Goal: Transaction & Acquisition: Purchase product/service

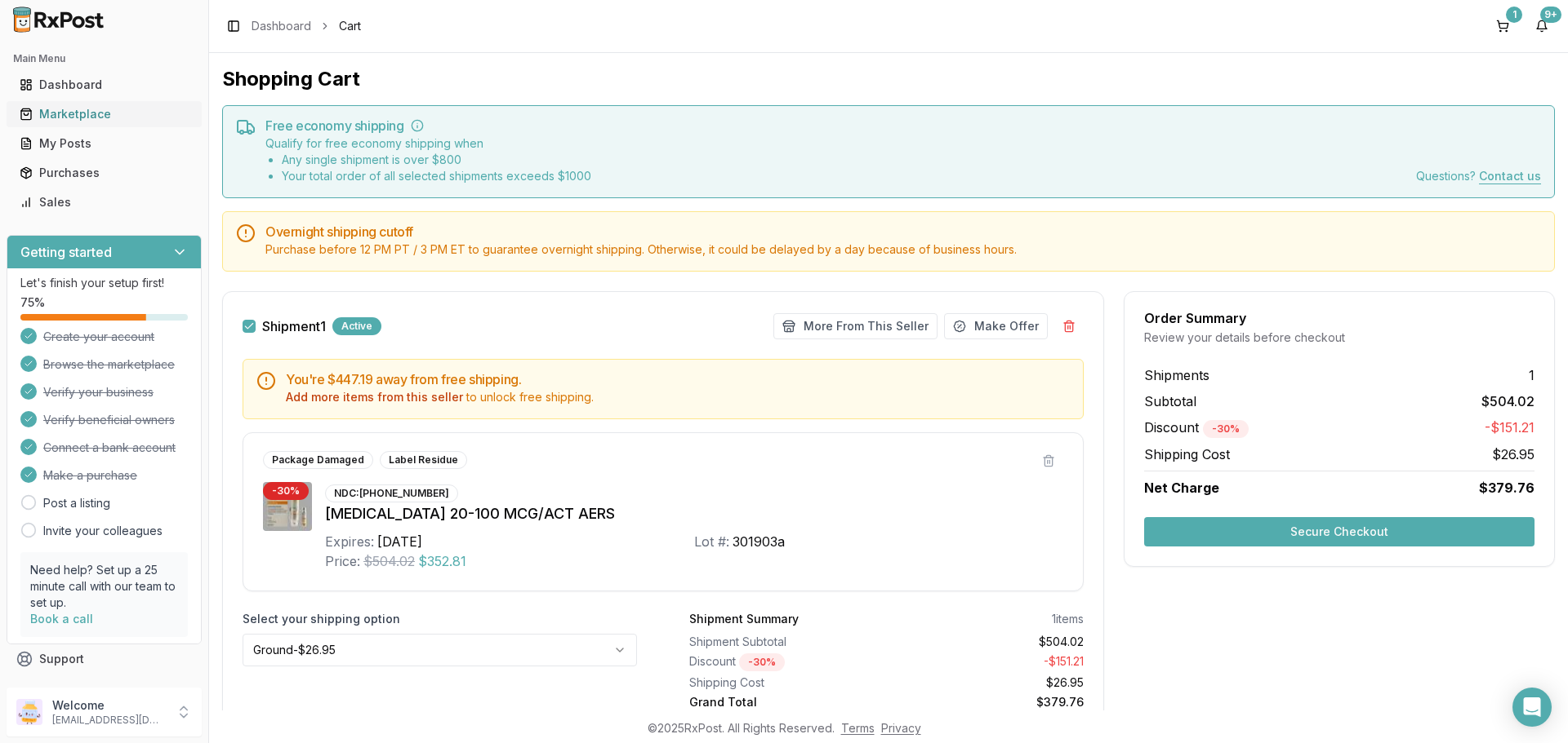
click at [65, 114] on div "Marketplace" at bounding box center [104, 114] width 169 height 16
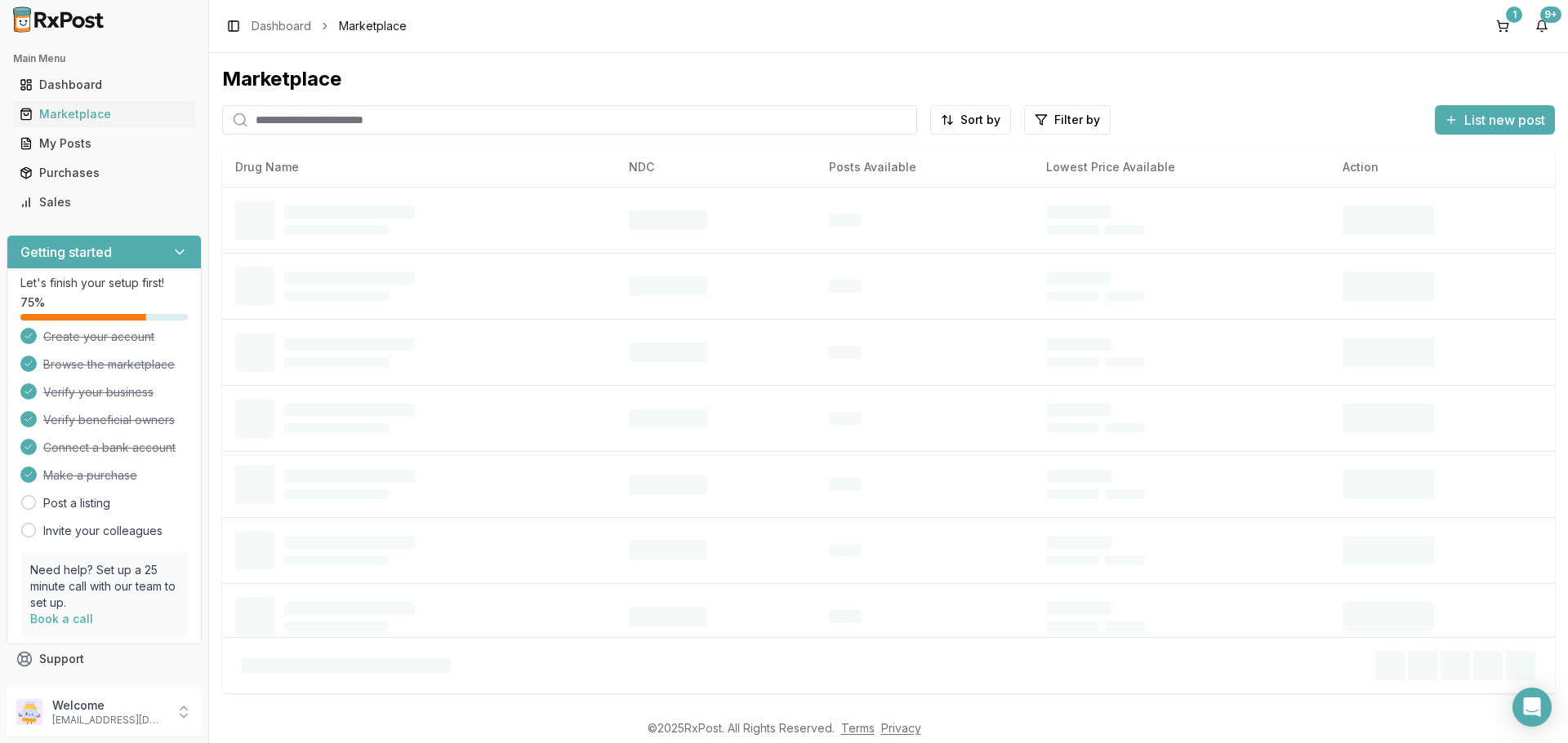
click at [472, 118] on input "search" at bounding box center [570, 119] width 695 height 30
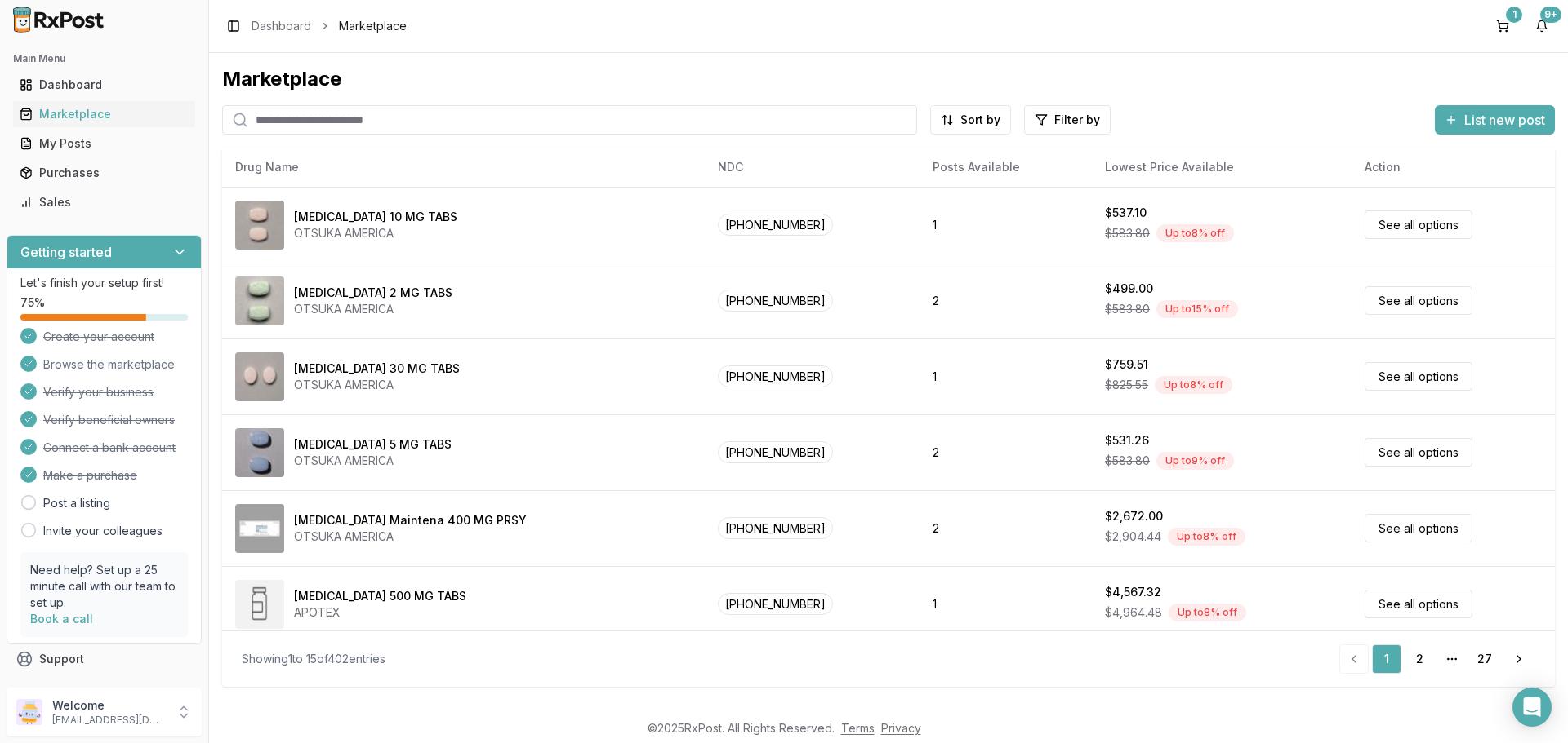
click at [325, 125] on input "search" at bounding box center [570, 119] width 695 height 30
type input "*******"
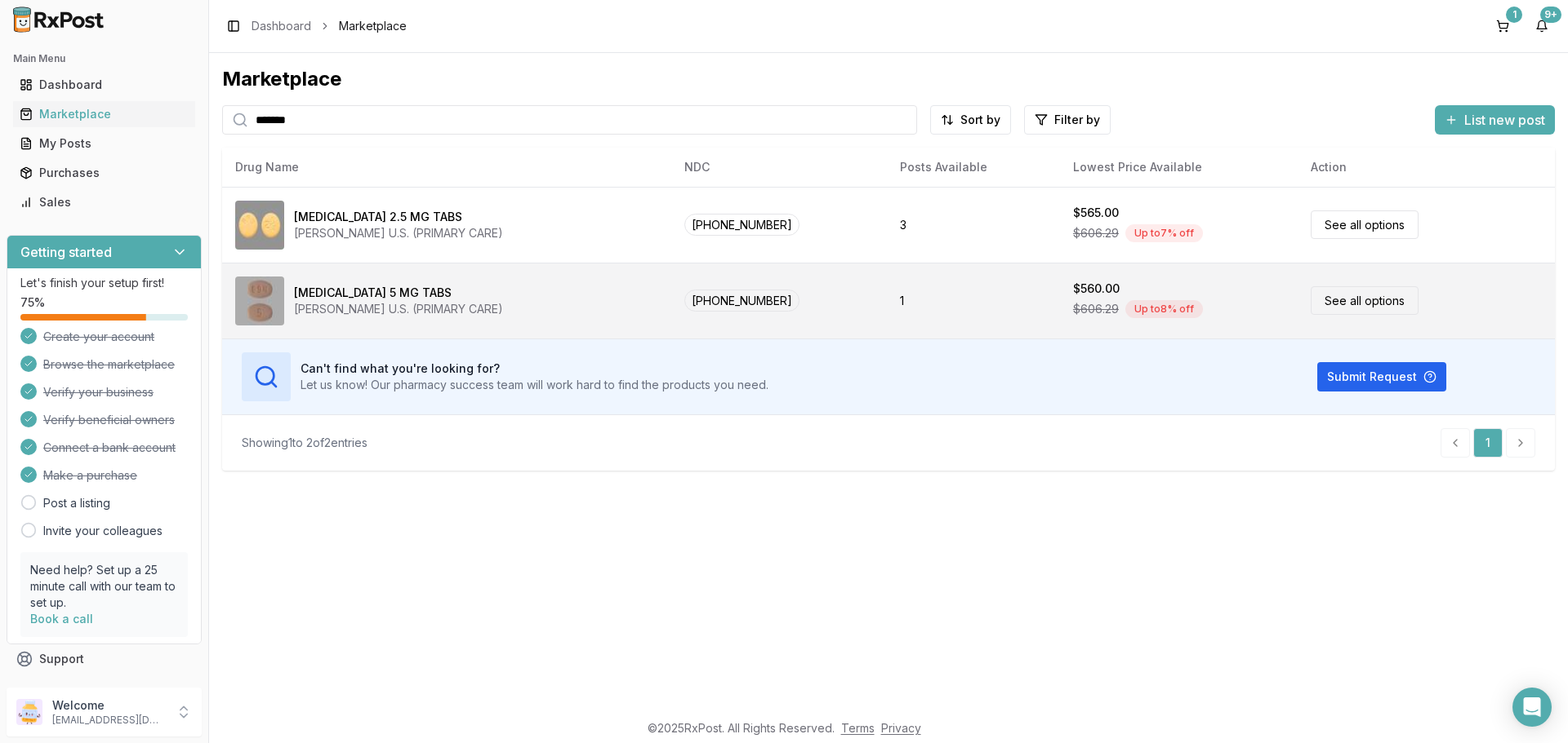
click at [1345, 296] on link "See all options" at bounding box center [1364, 300] width 108 height 29
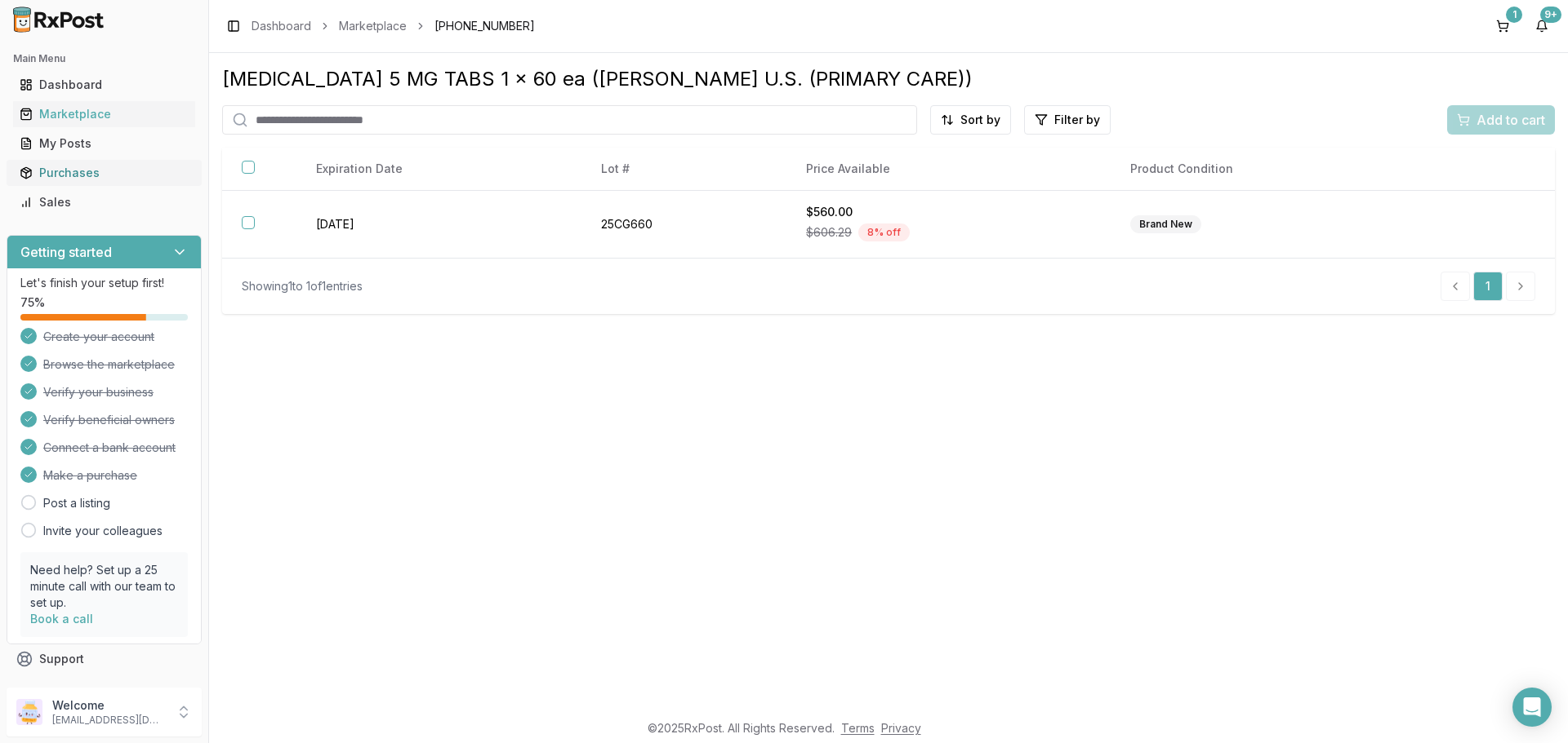
click at [60, 176] on div "Purchases" at bounding box center [104, 173] width 169 height 16
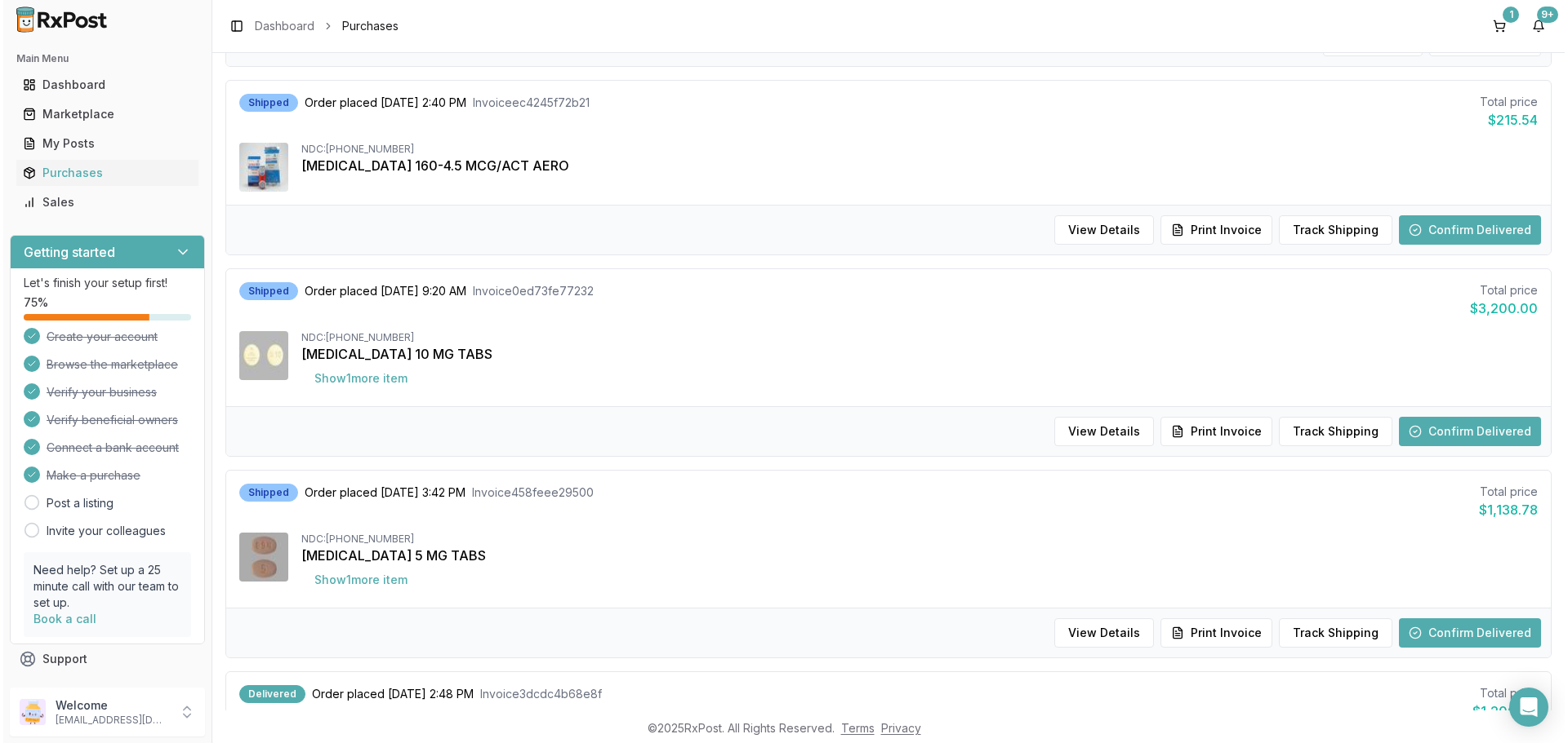
scroll to position [898, 0]
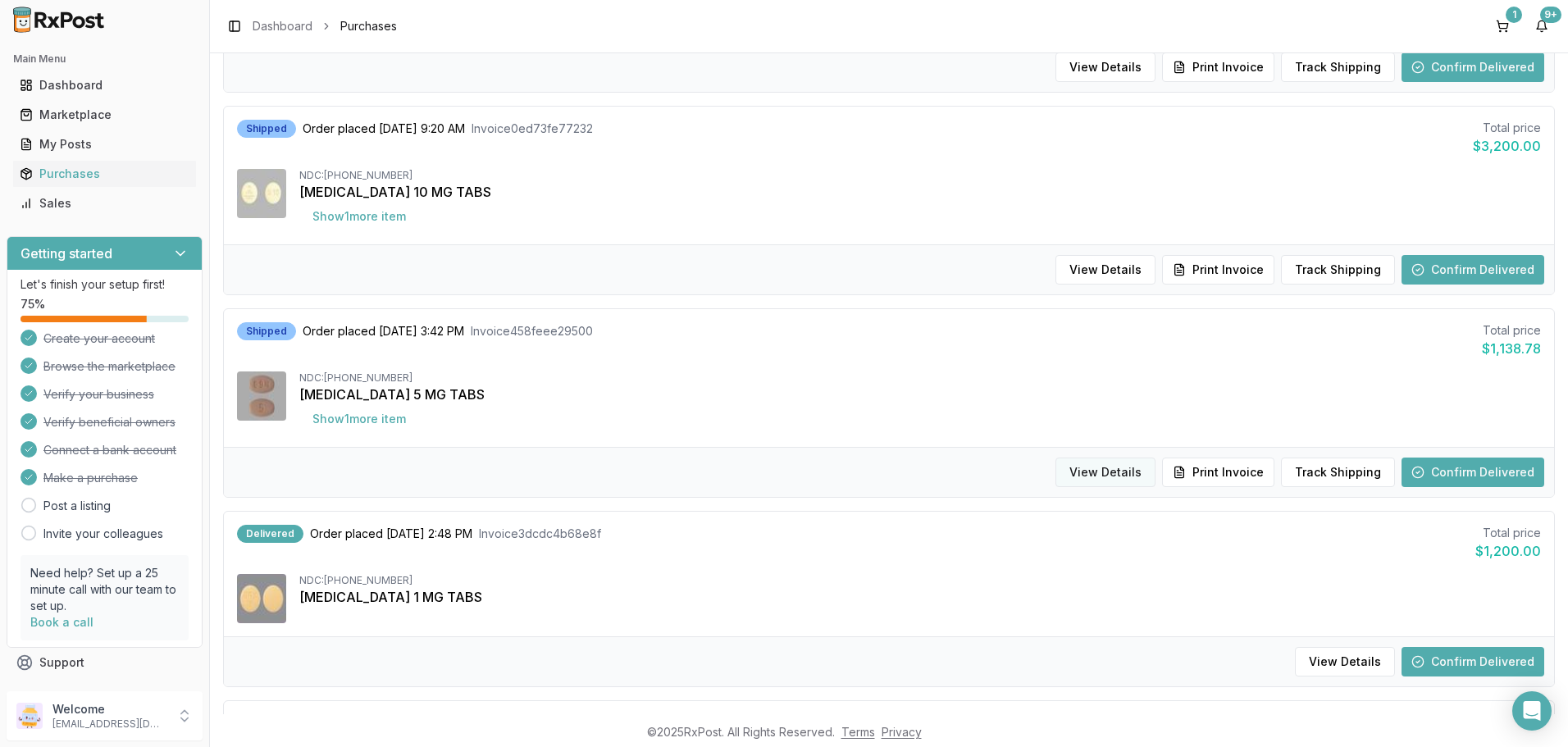
click at [1117, 467] on button "View Details" at bounding box center [1105, 472] width 100 height 30
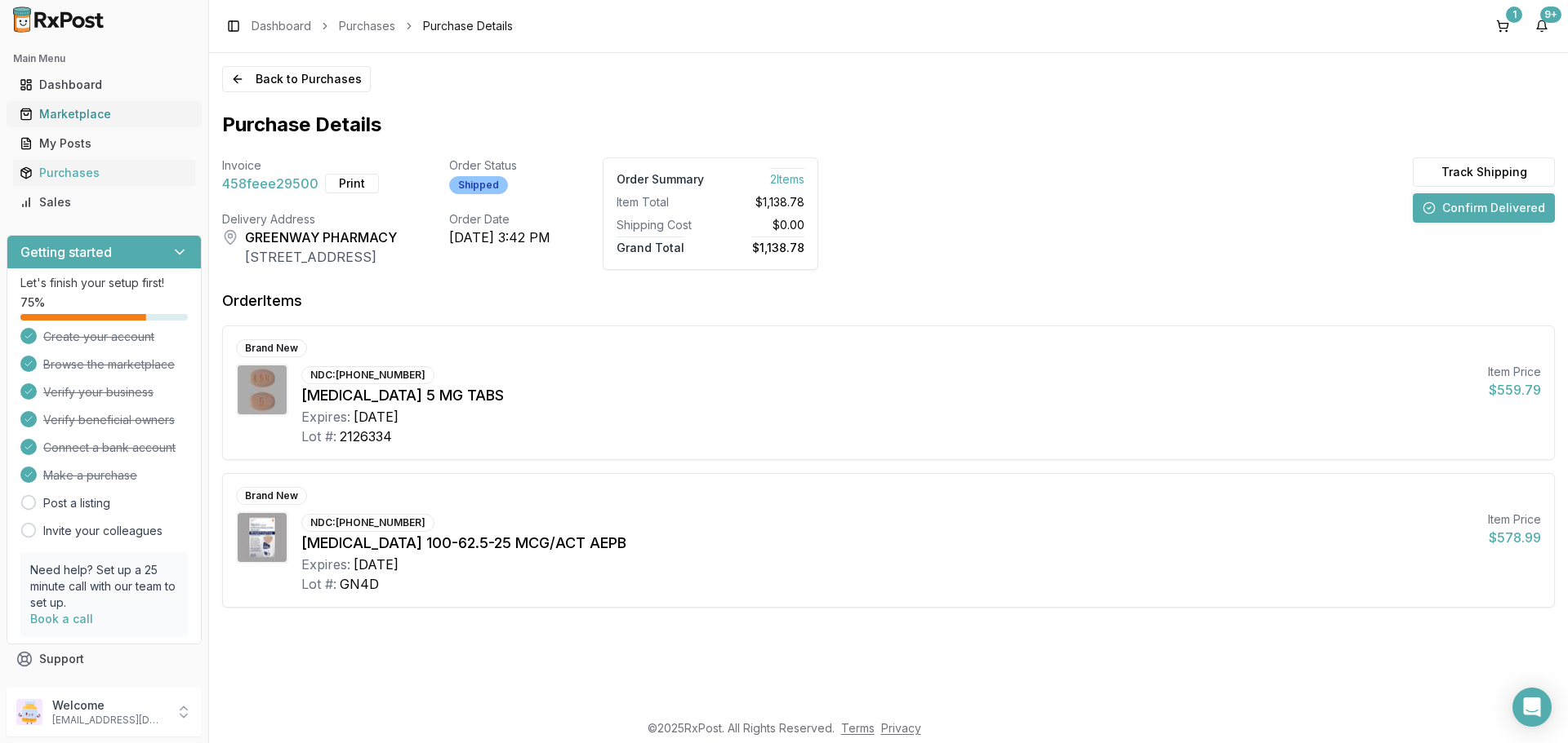
click at [103, 114] on div "Marketplace" at bounding box center [104, 114] width 169 height 16
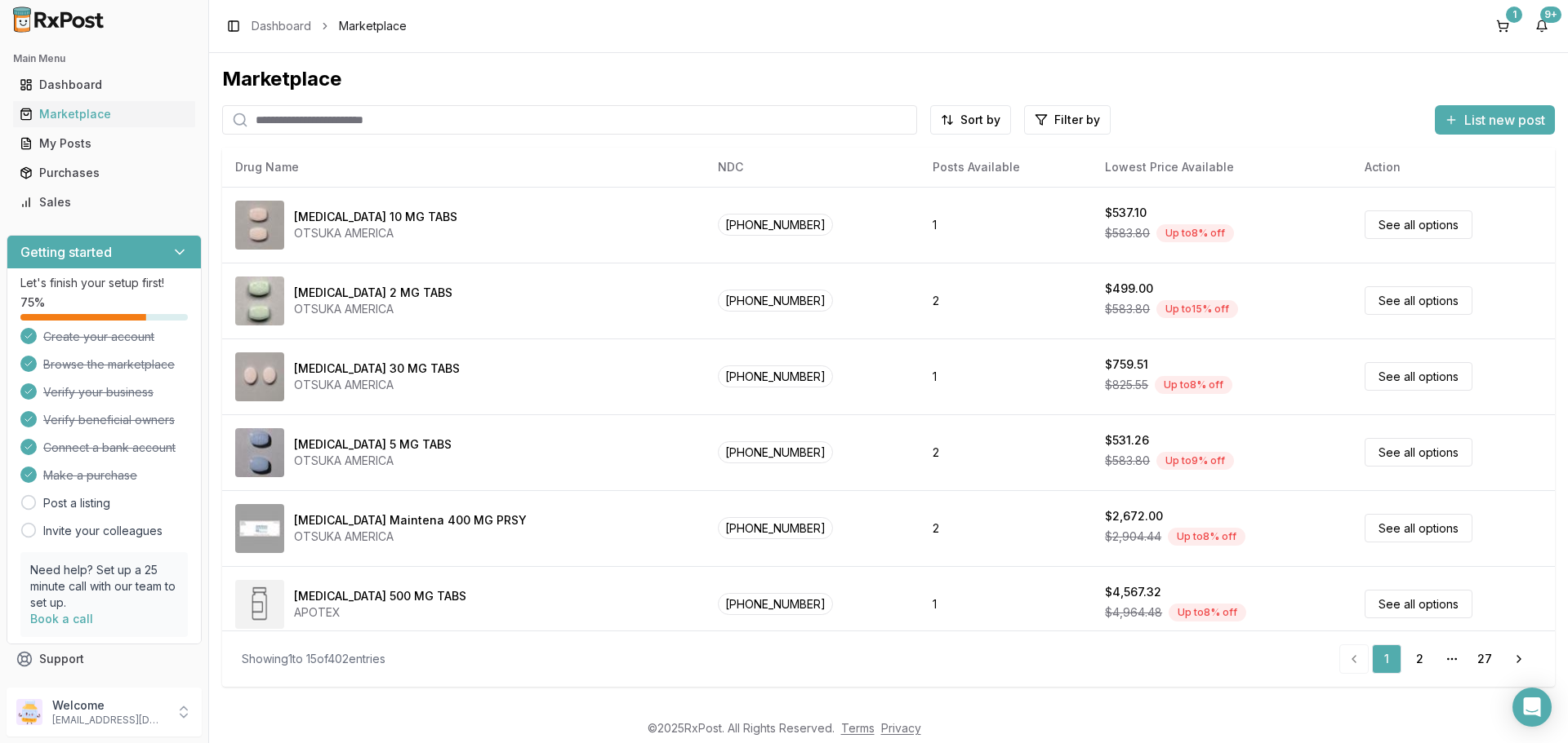
click at [428, 117] on input "search" at bounding box center [570, 119] width 695 height 30
type input "*******"
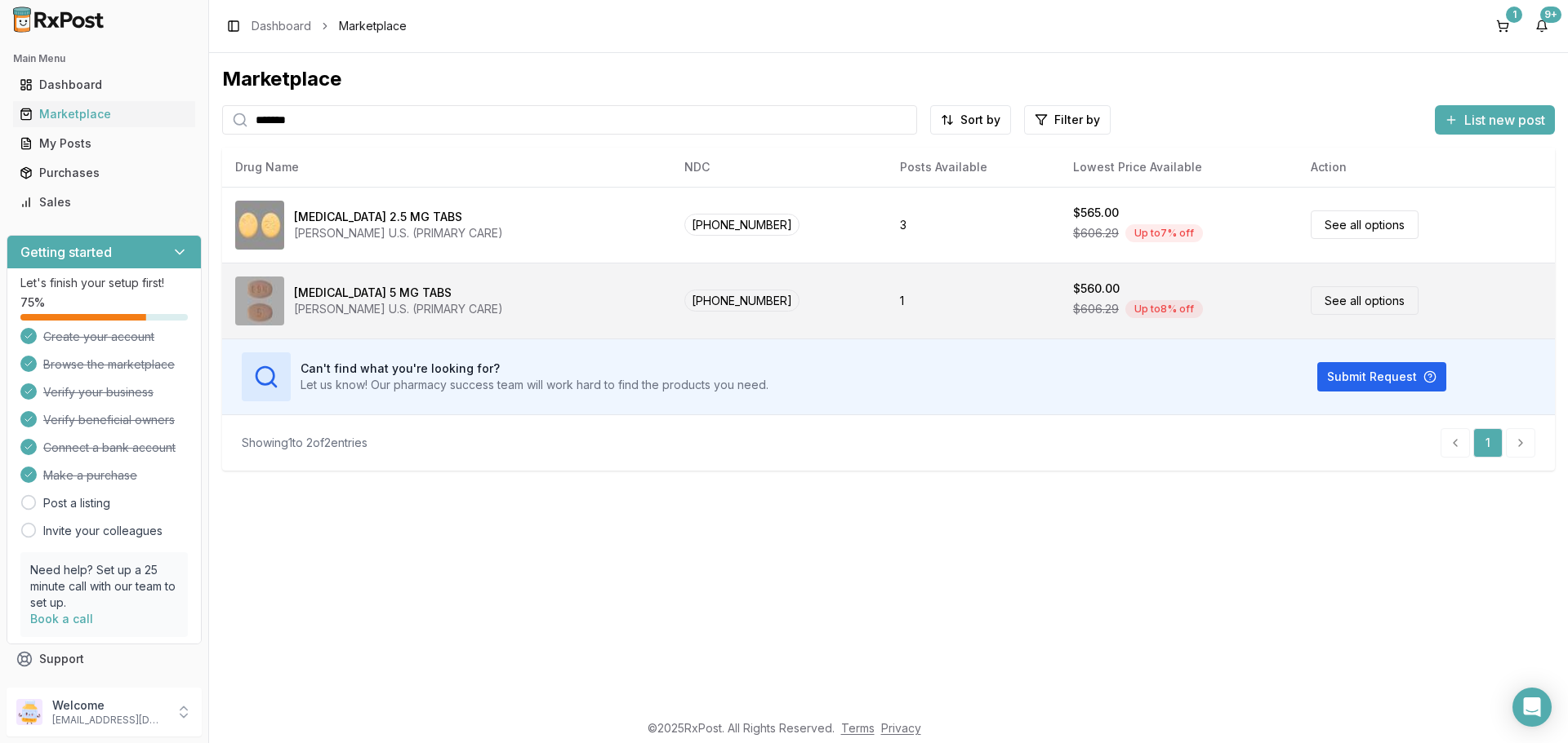
click at [1369, 304] on link "See all options" at bounding box center [1364, 300] width 108 height 29
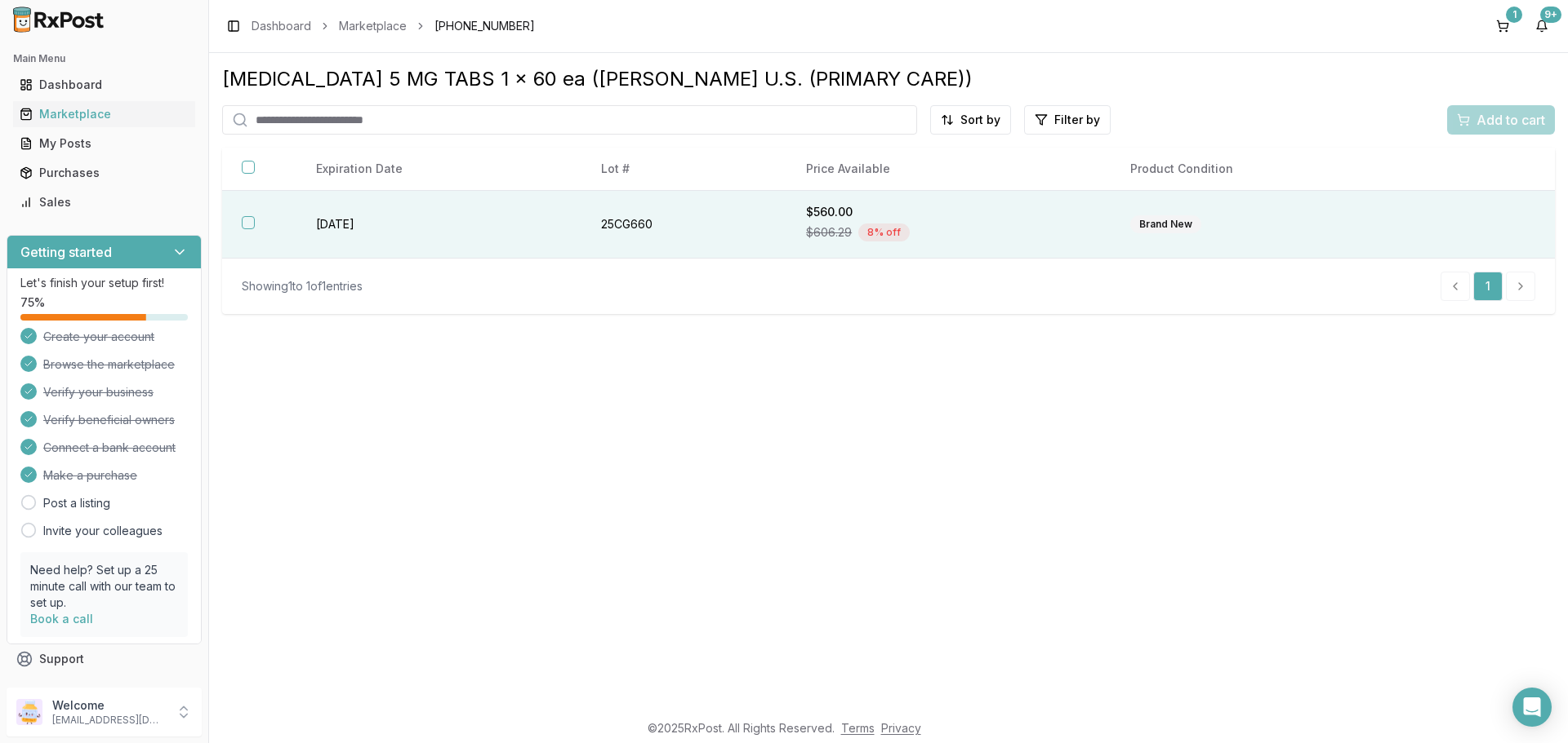
click at [249, 221] on button "button" at bounding box center [248, 223] width 13 height 13
click at [1497, 119] on span "Add to cart" at bounding box center [1511, 120] width 69 height 20
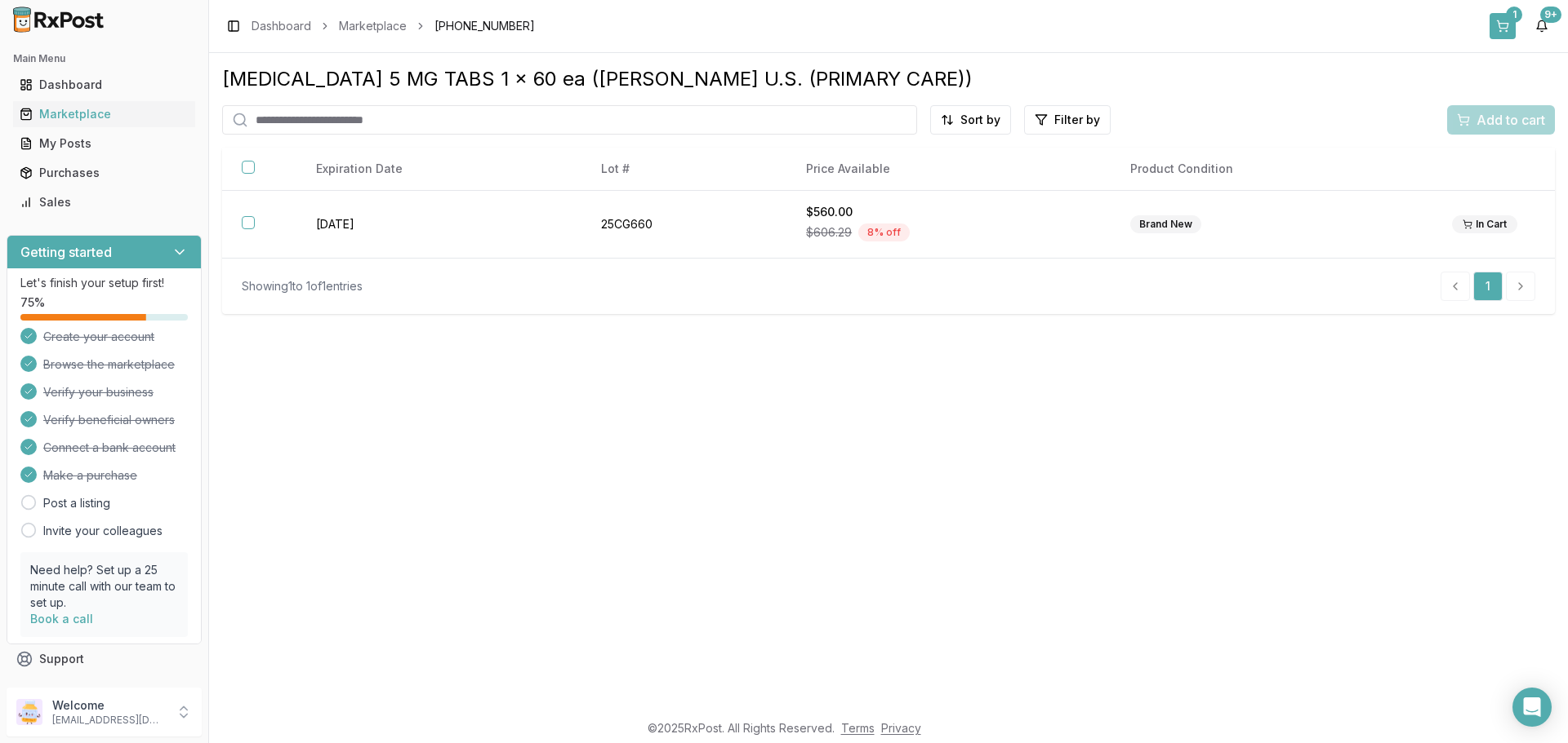
click at [1515, 14] on div "1" at bounding box center [1514, 14] width 16 height 16
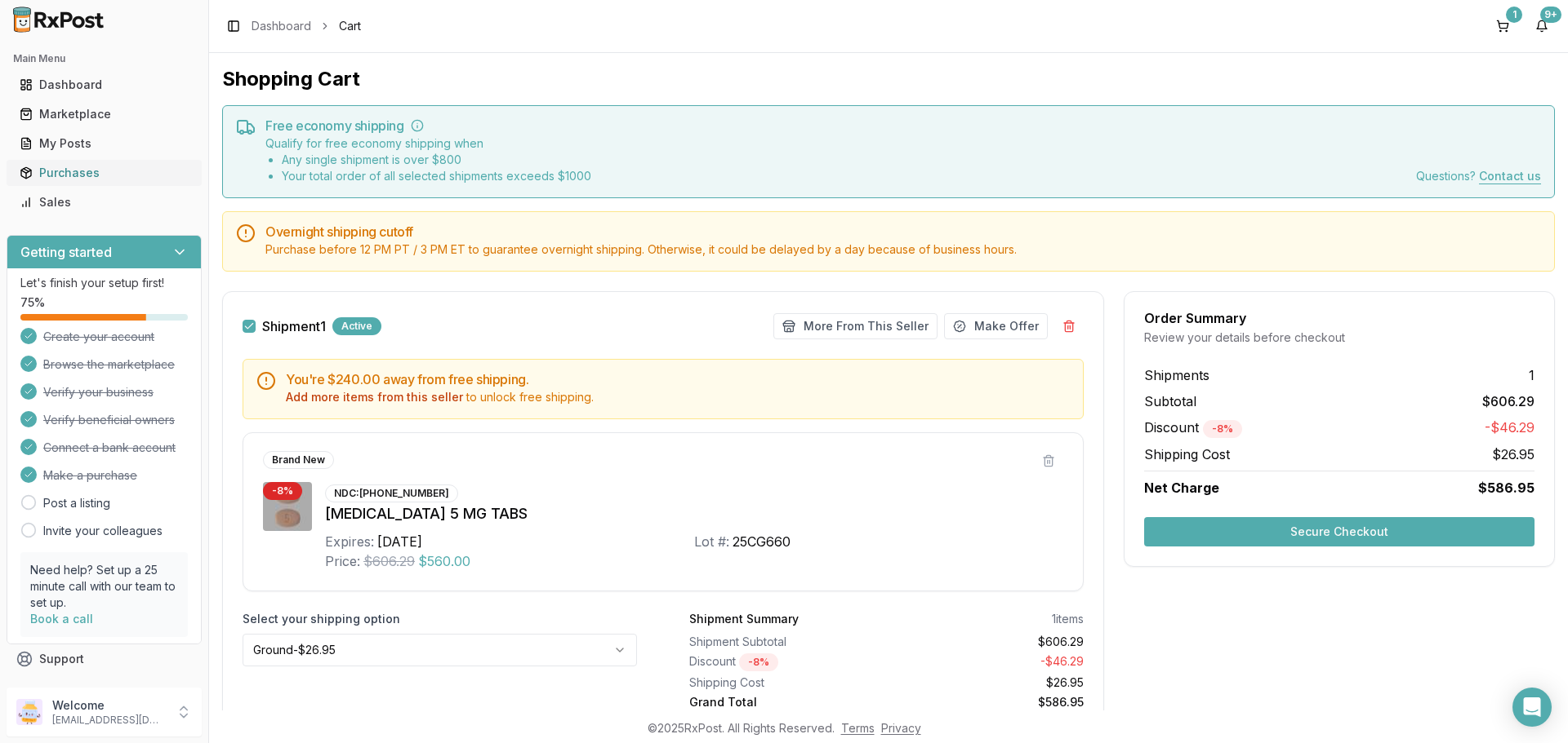
click at [88, 175] on div "Purchases" at bounding box center [104, 173] width 169 height 16
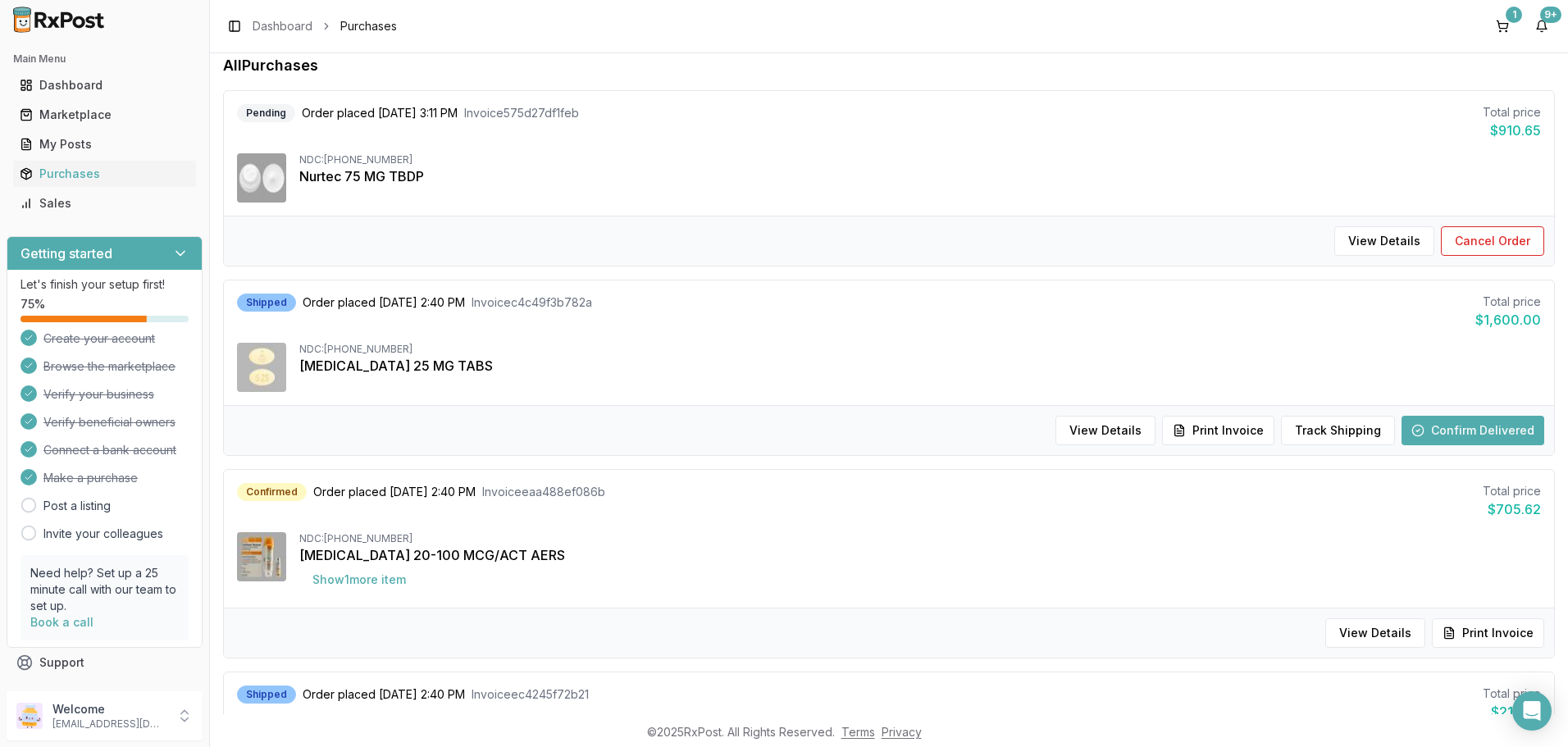
scroll to position [246, 0]
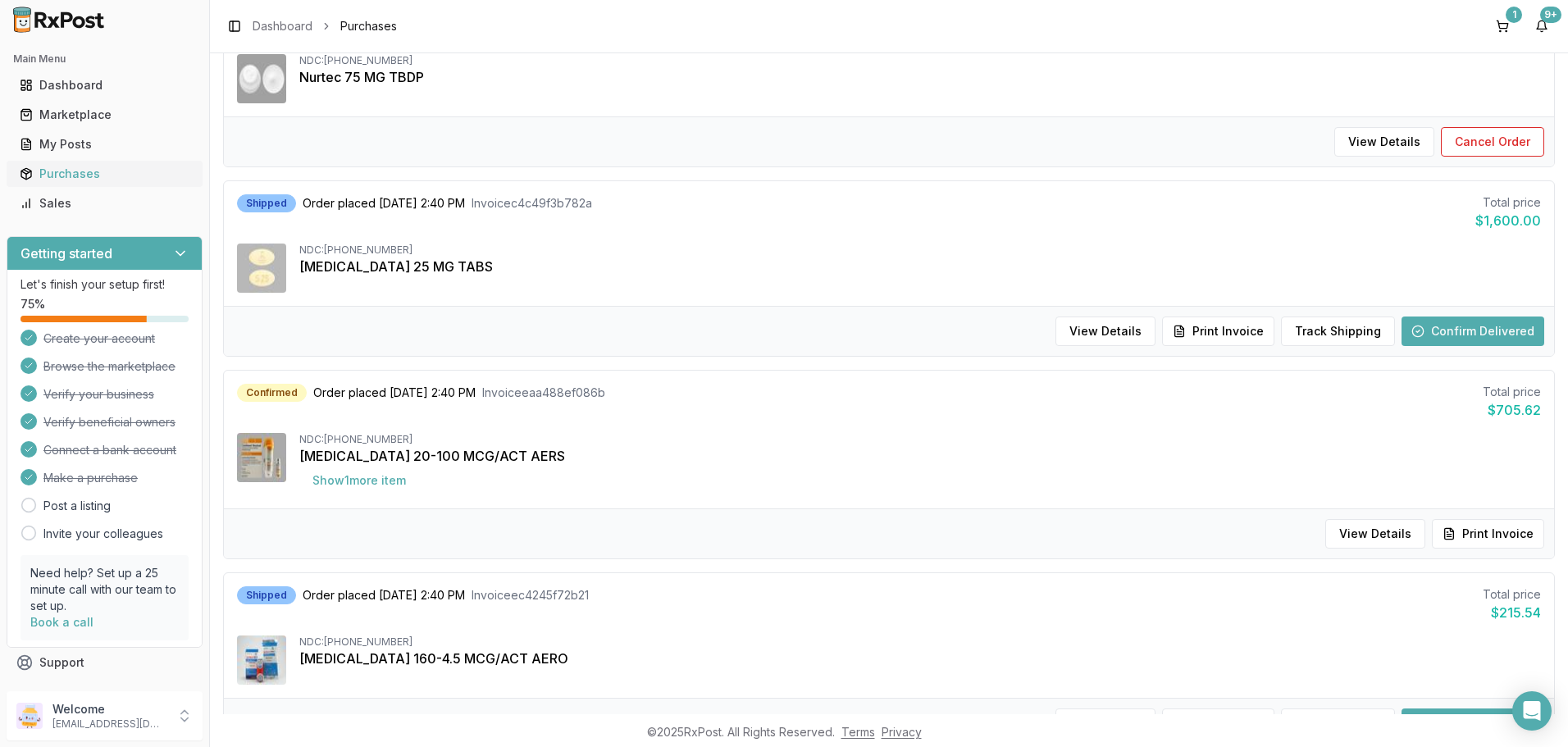
click at [49, 175] on div "Purchases" at bounding box center [104, 174] width 170 height 16
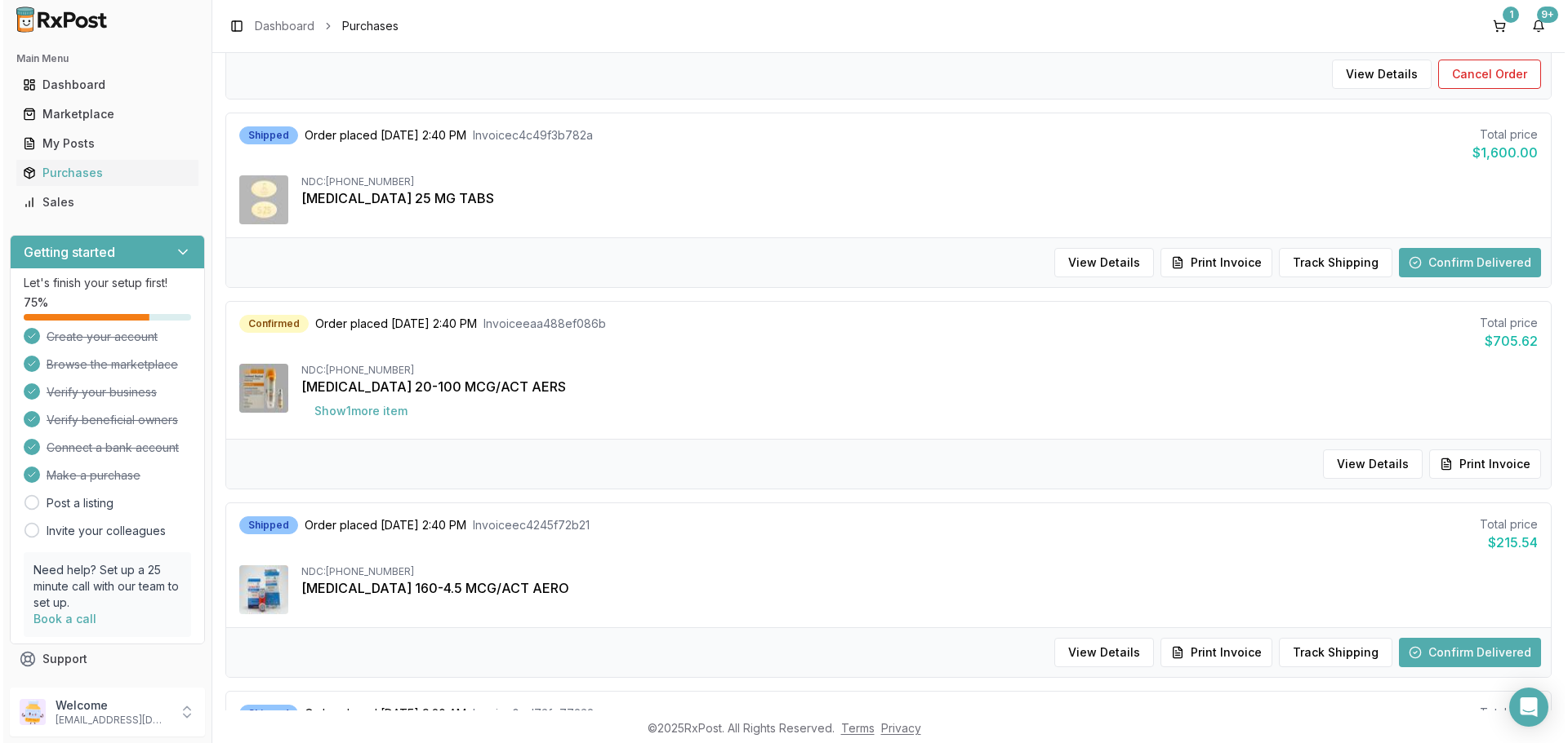
scroll to position [326, 0]
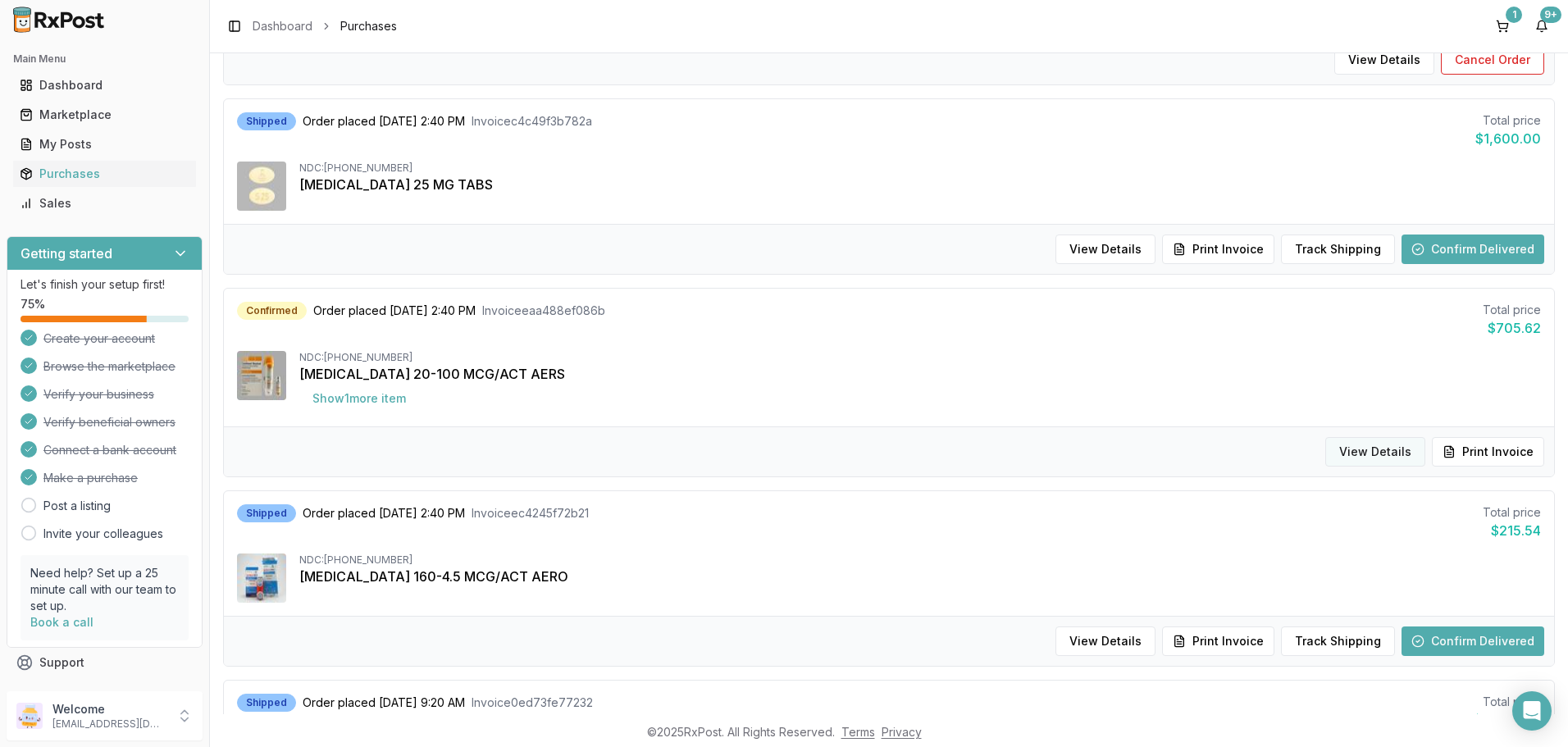
click at [1377, 449] on button "View Details" at bounding box center [1375, 452] width 100 height 30
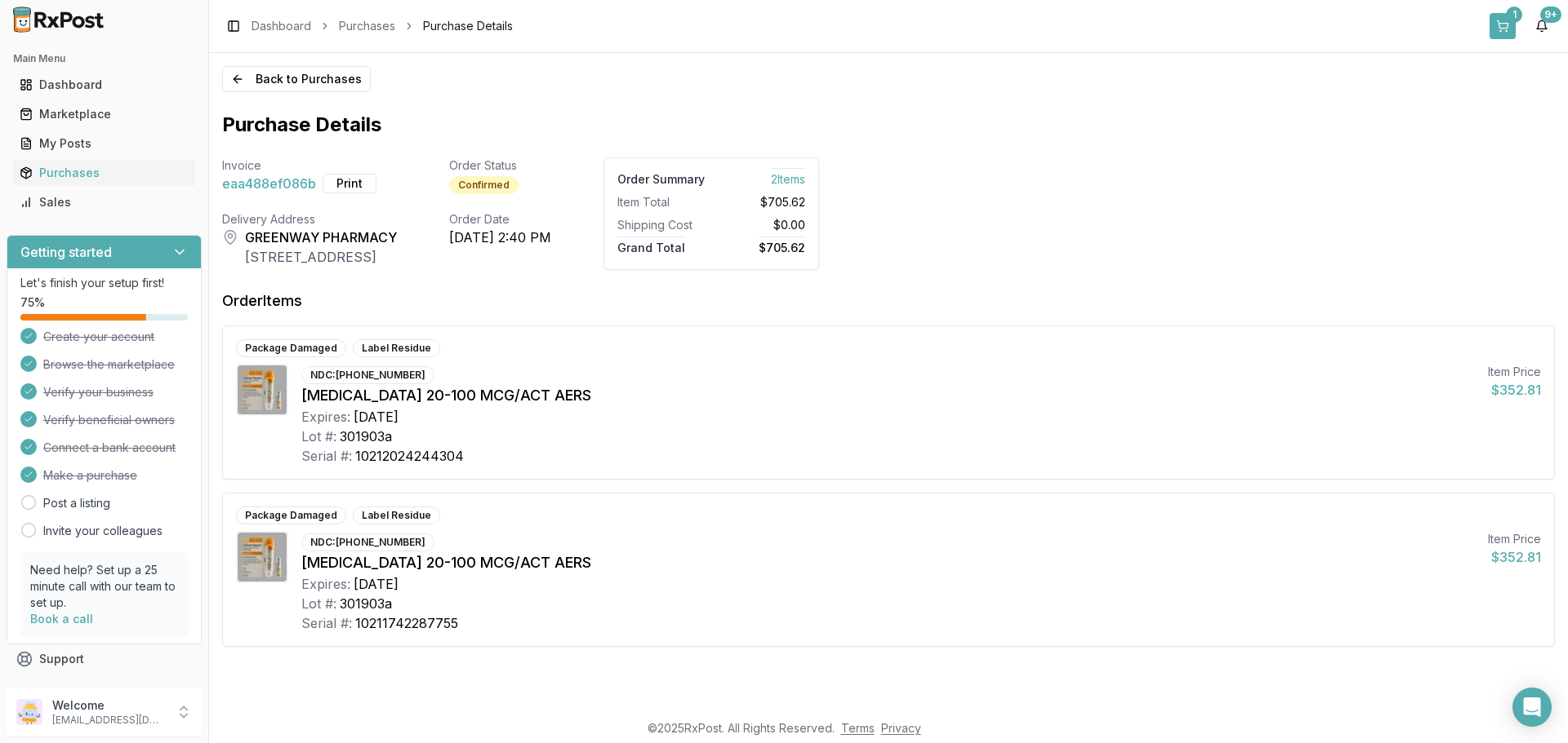
click at [1496, 25] on button "1" at bounding box center [1502, 26] width 26 height 26
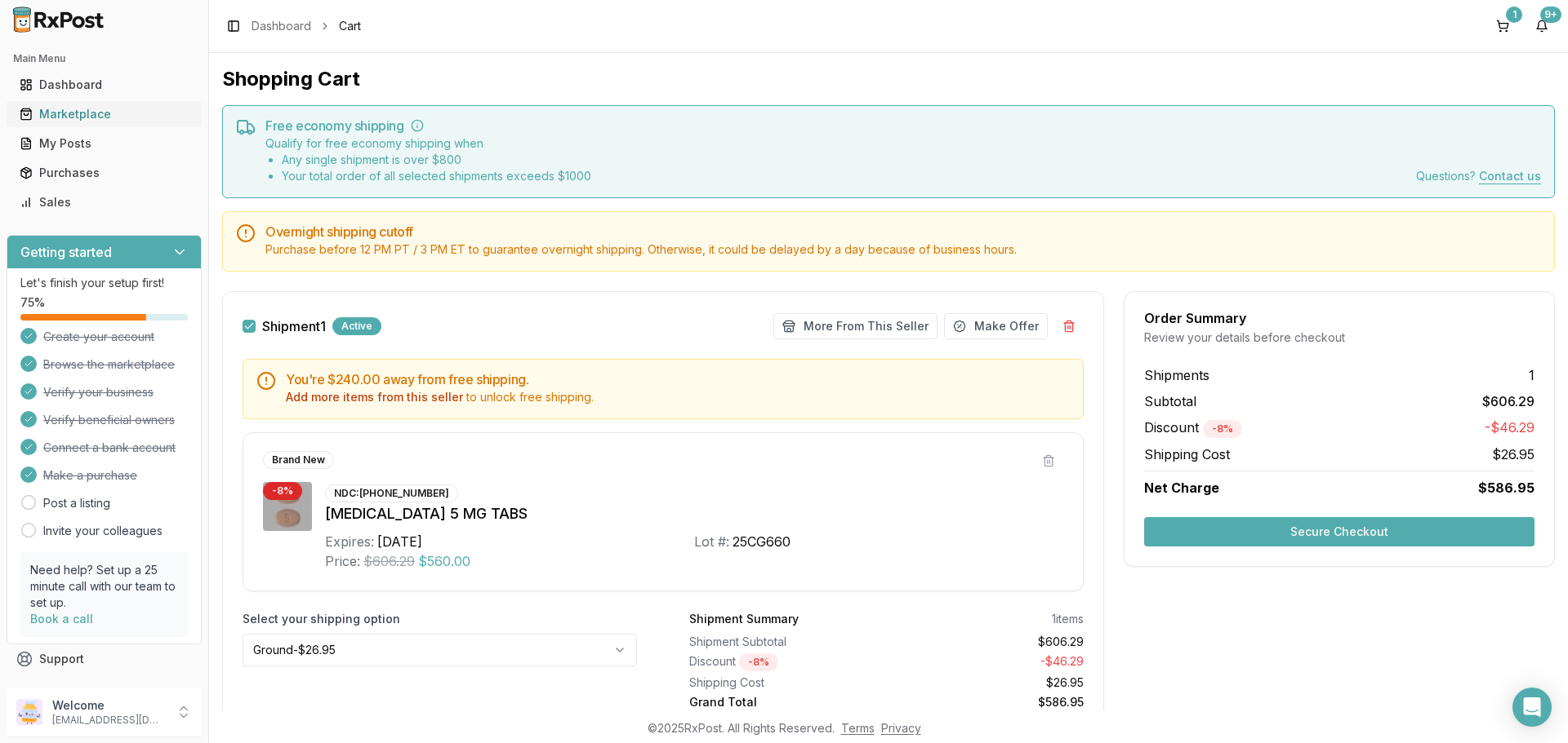
click at [80, 113] on div "Marketplace" at bounding box center [104, 114] width 169 height 16
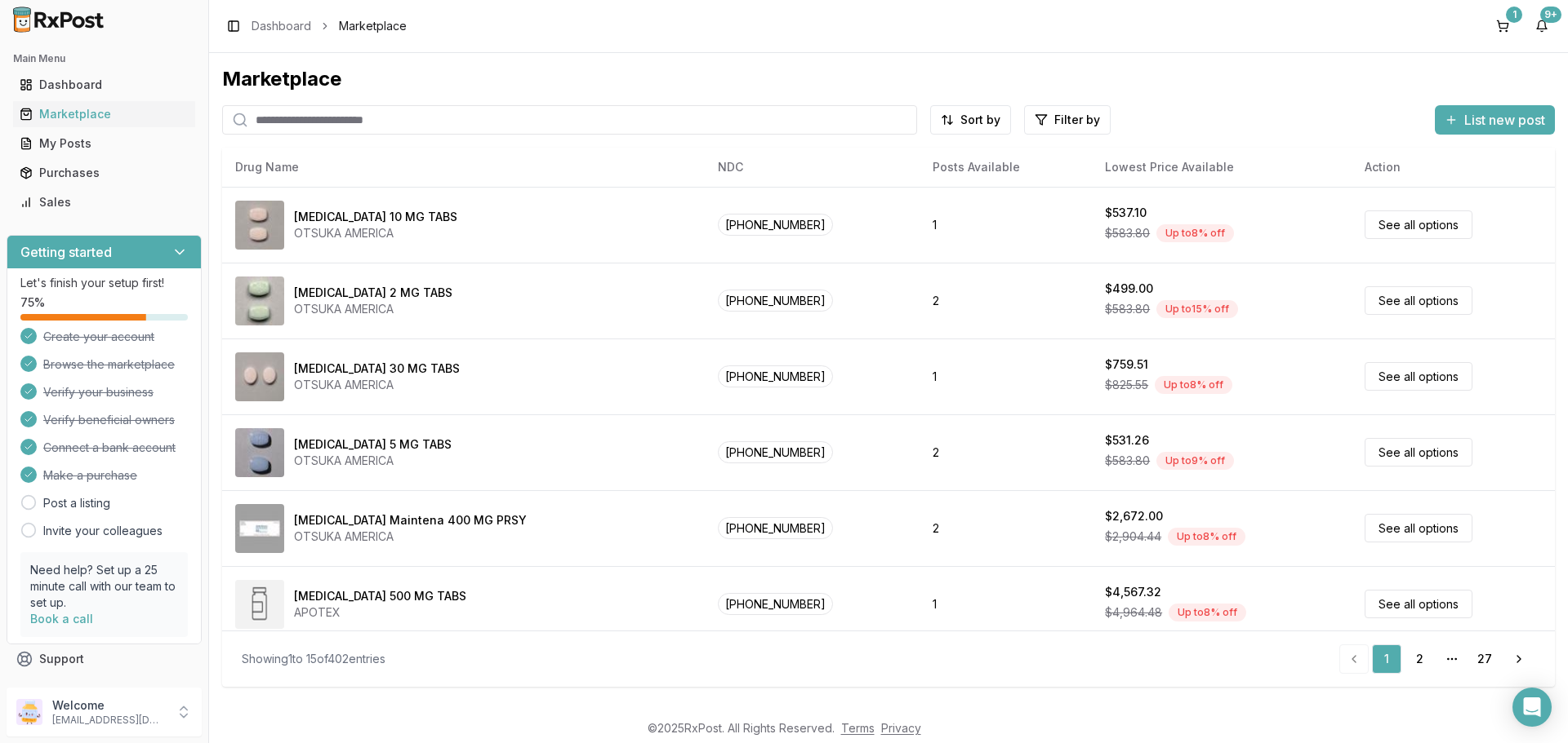
click at [303, 117] on input "search" at bounding box center [570, 119] width 695 height 30
type input "*******"
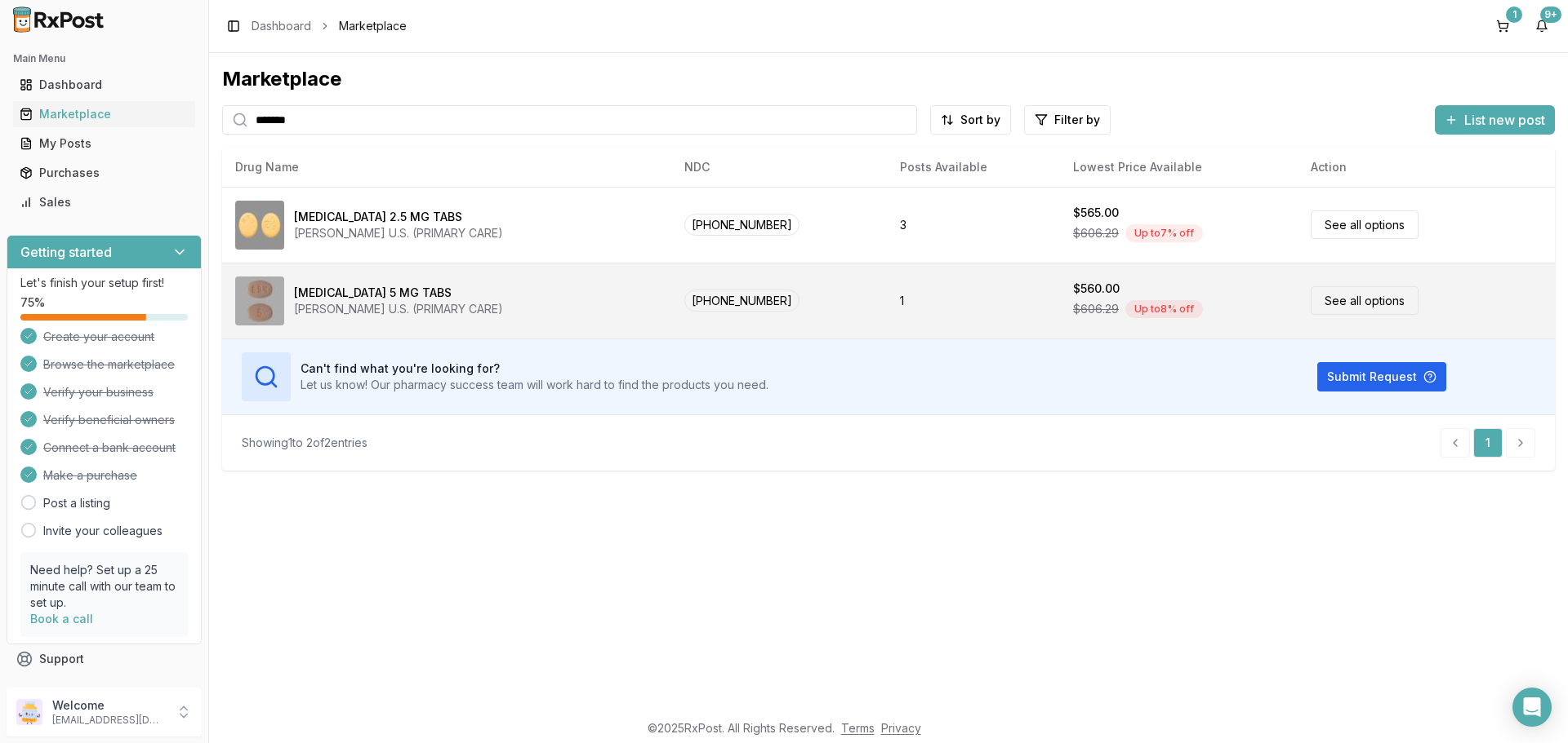
click at [1346, 301] on link "See all options" at bounding box center [1364, 300] width 108 height 29
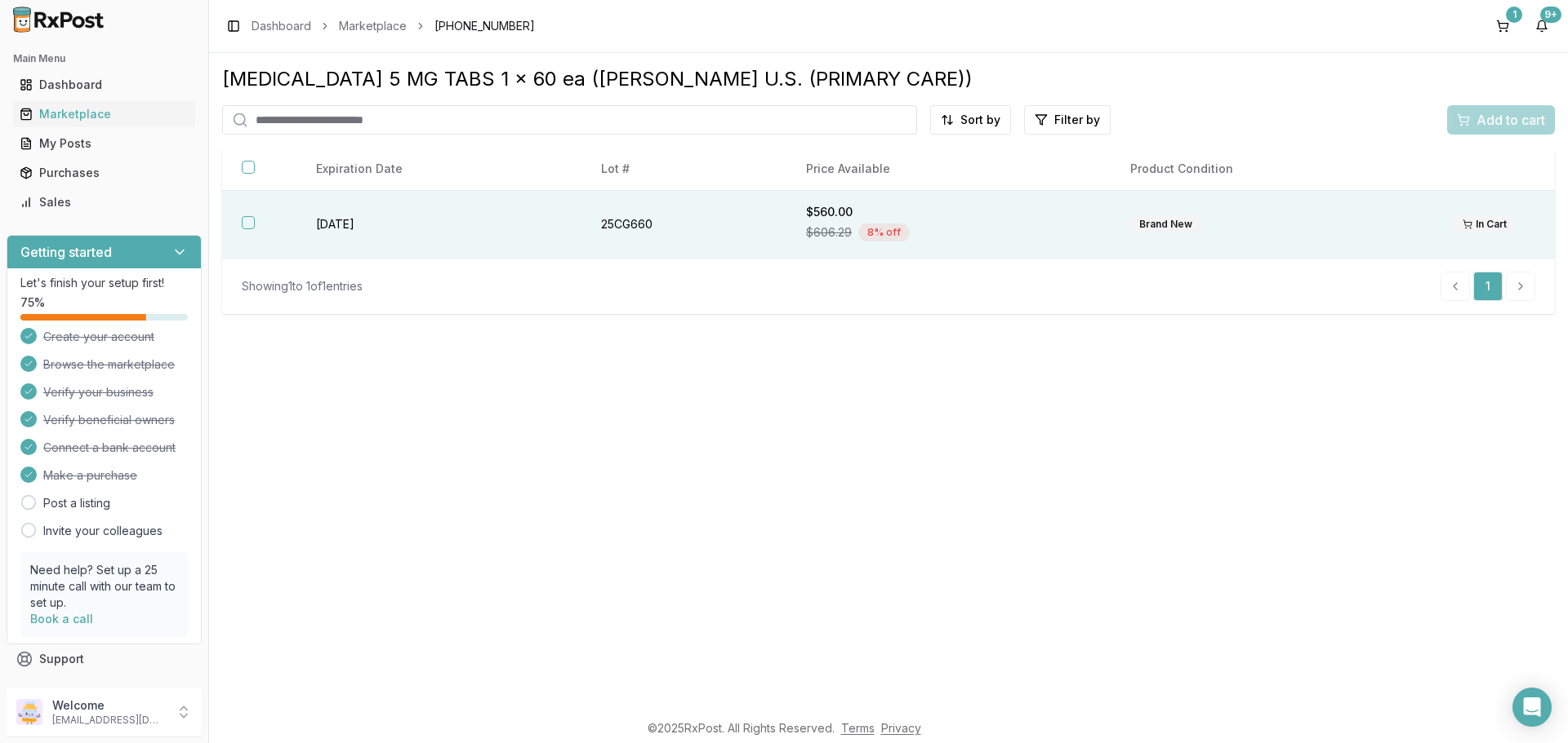
click at [246, 218] on button "button" at bounding box center [248, 223] width 13 height 13
click at [1493, 118] on span "Add to cart" at bounding box center [1511, 120] width 69 height 20
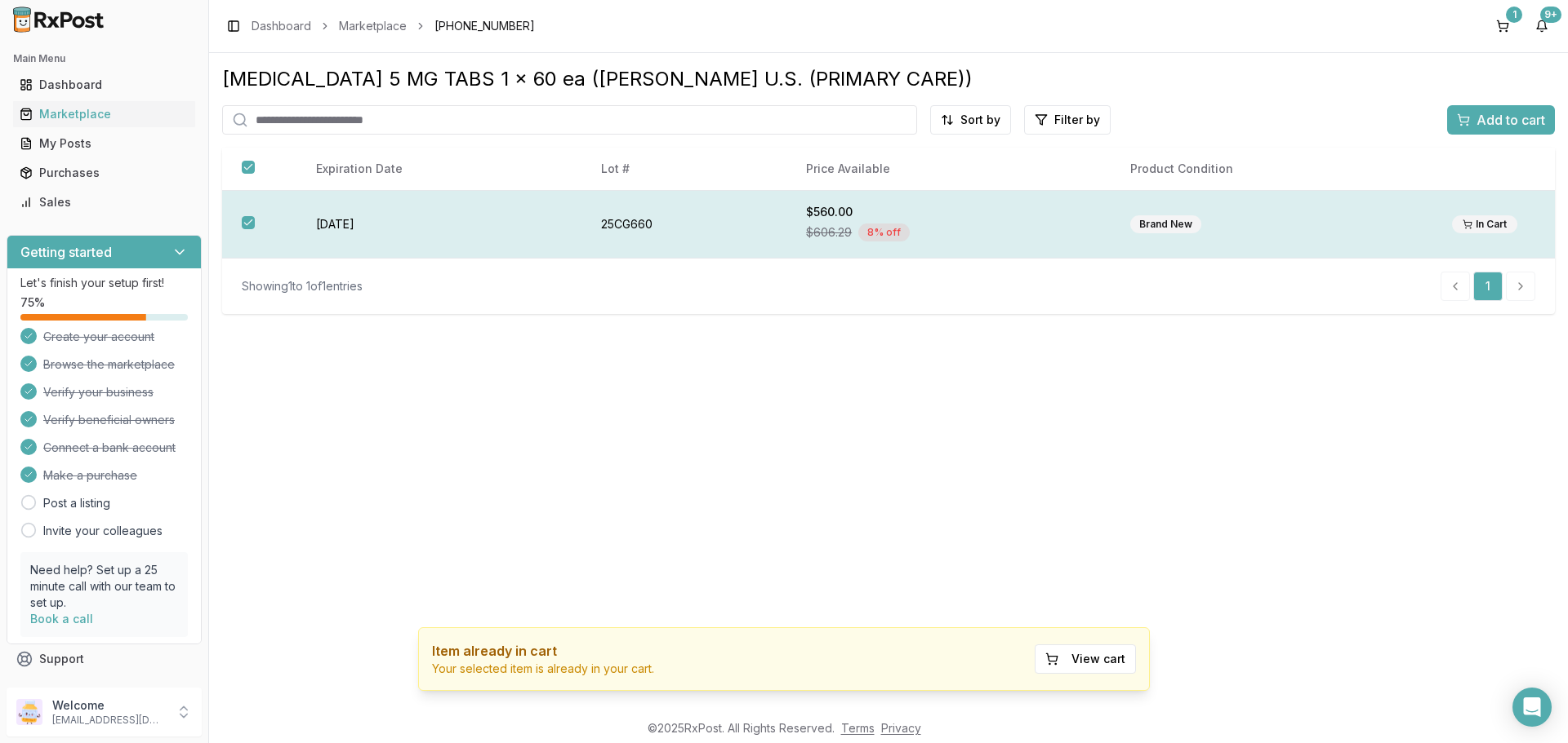
click at [1479, 220] on div "In Cart" at bounding box center [1484, 224] width 65 height 18
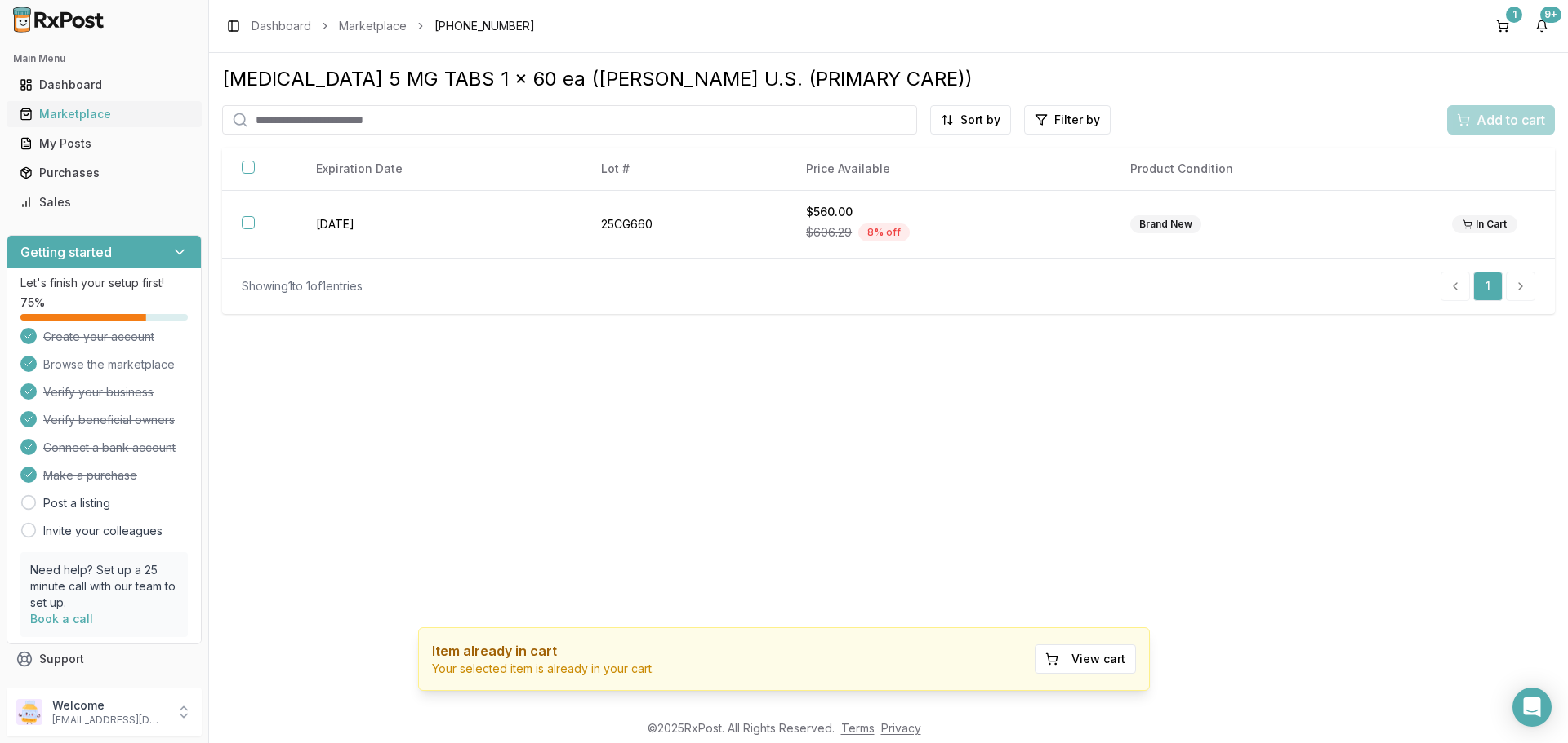
click at [82, 111] on div "Marketplace" at bounding box center [104, 114] width 169 height 16
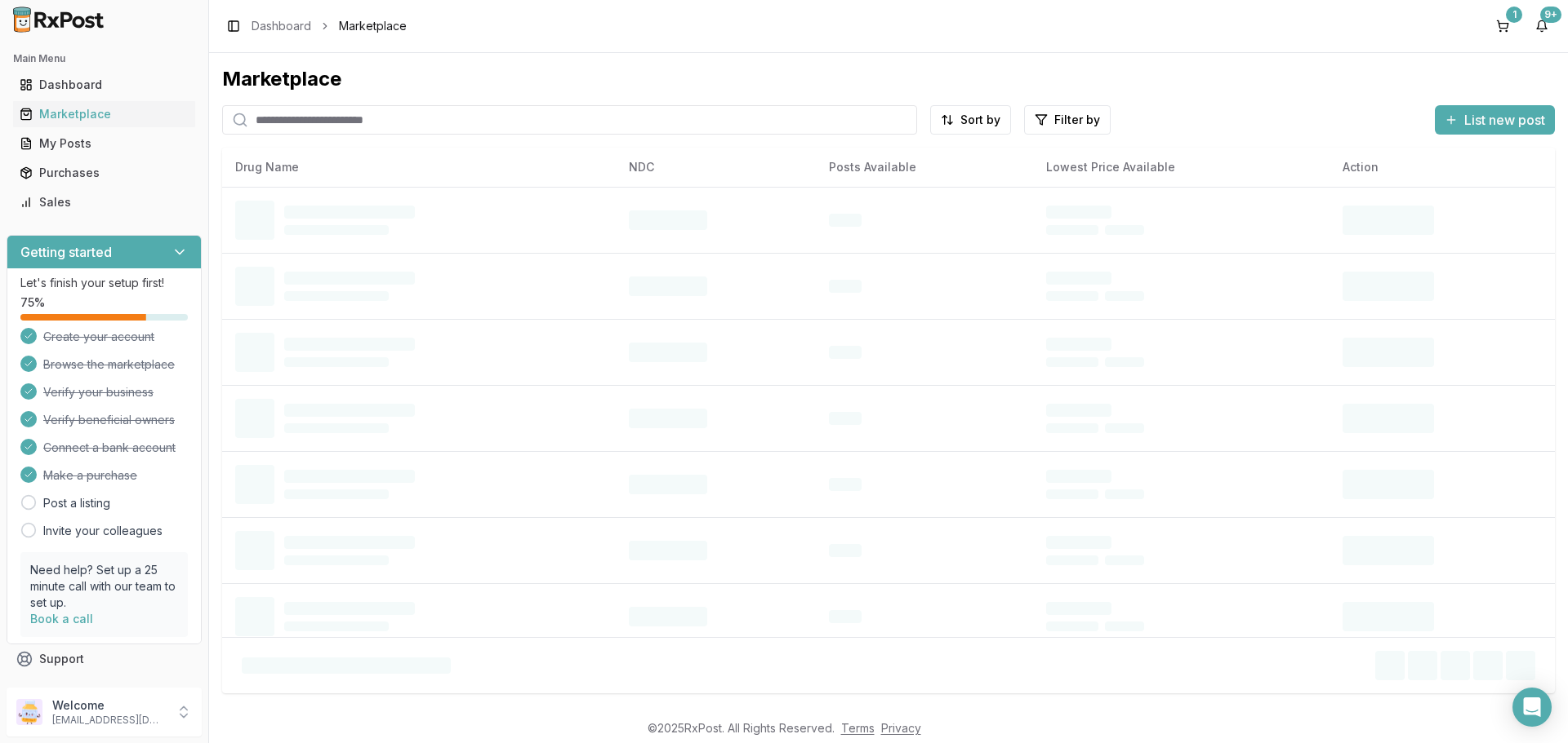
click at [317, 114] on input "search" at bounding box center [570, 119] width 695 height 30
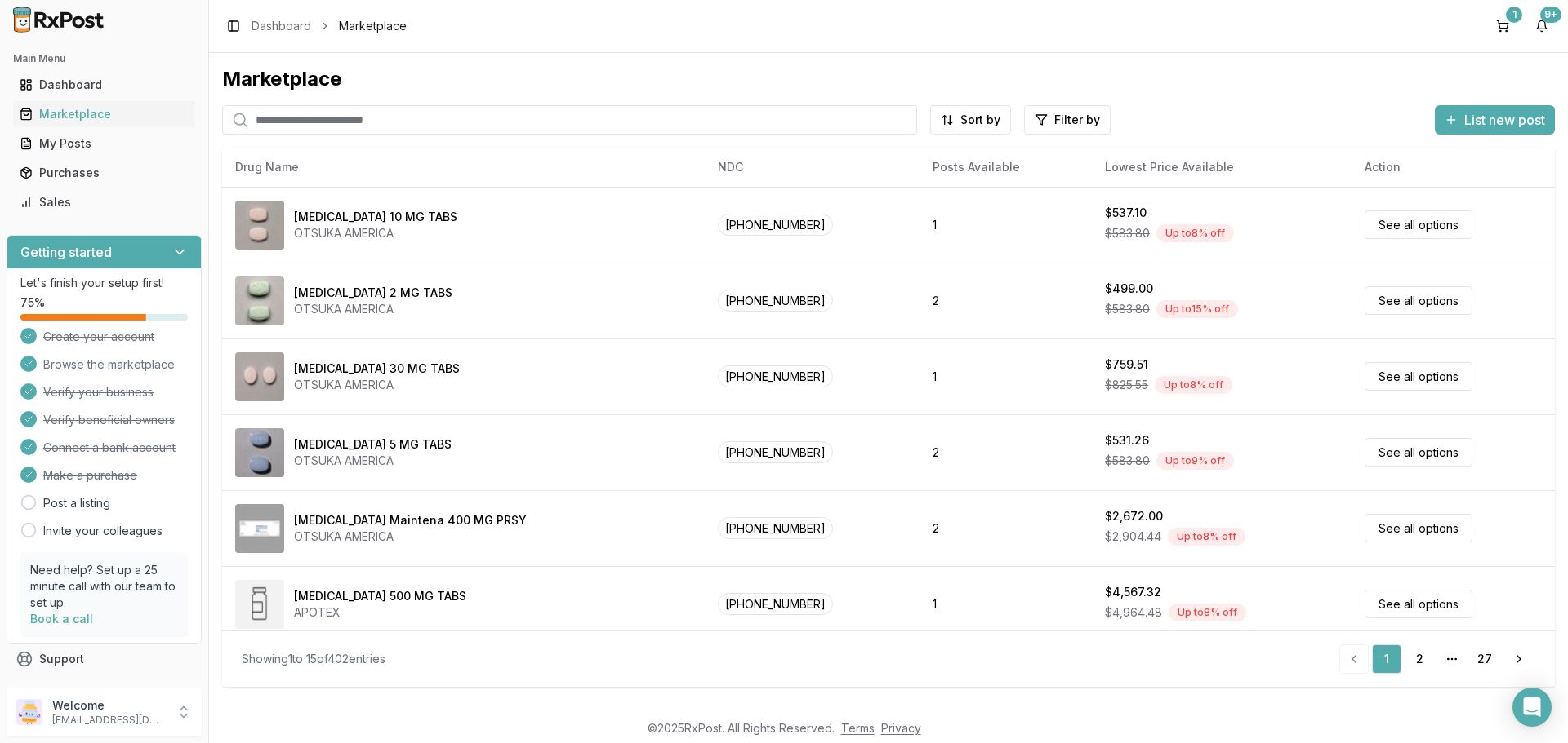
click at [365, 116] on input "search" at bounding box center [570, 119] width 695 height 30
type input "*********"
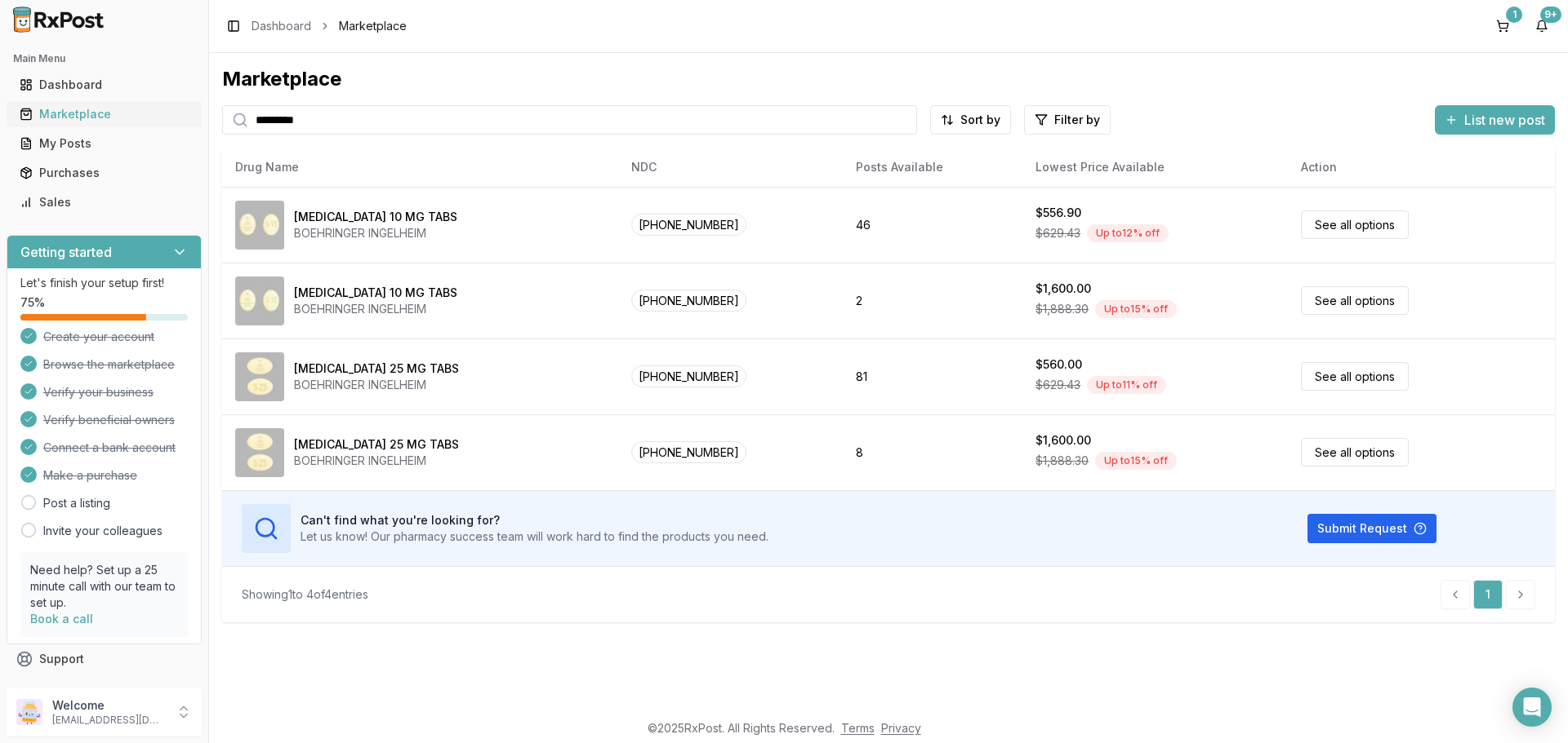
click at [105, 113] on div "Marketplace" at bounding box center [104, 114] width 169 height 16
click at [1502, 14] on button "1" at bounding box center [1502, 26] width 26 height 26
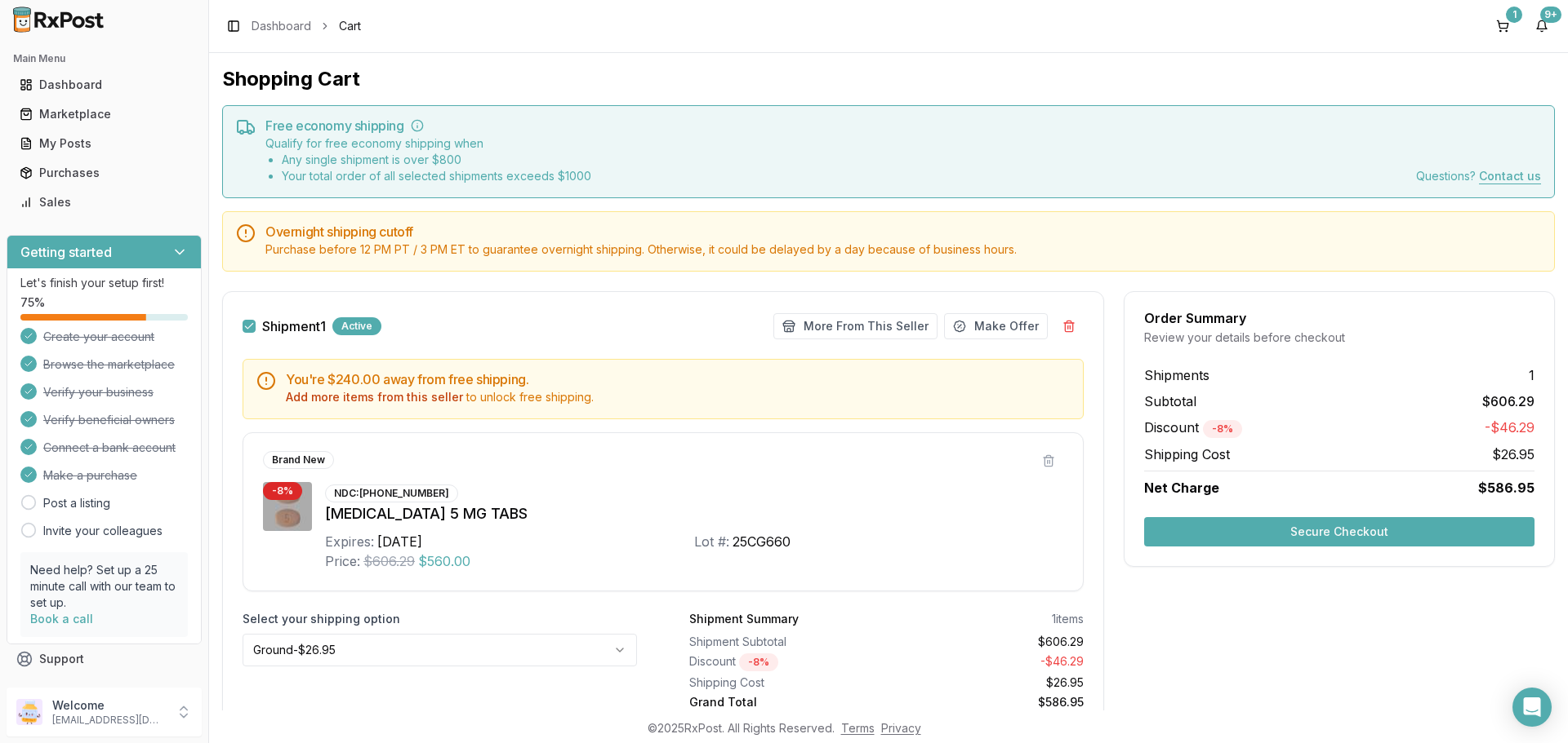
scroll to position [66, 0]
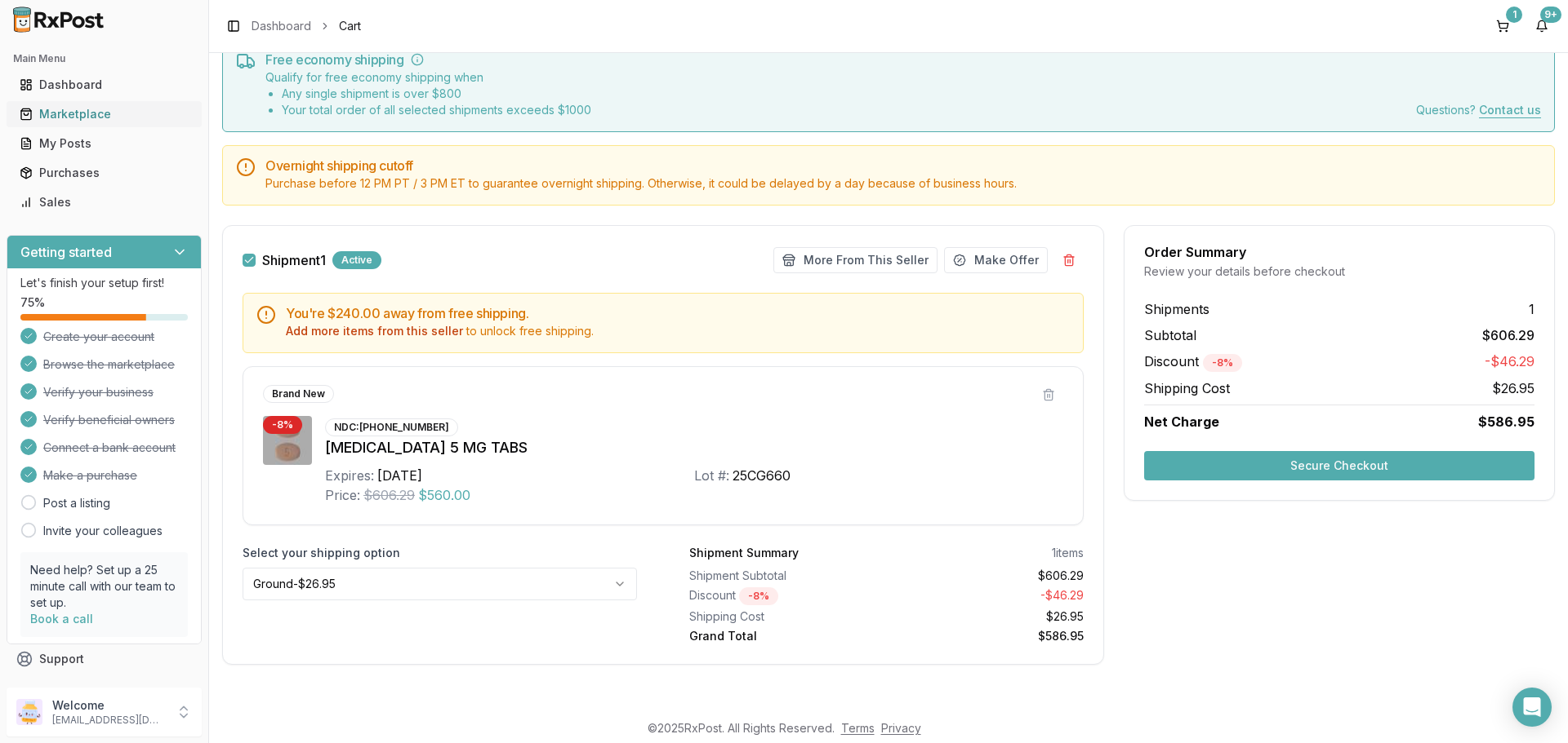
click at [99, 111] on div "Marketplace" at bounding box center [104, 114] width 169 height 16
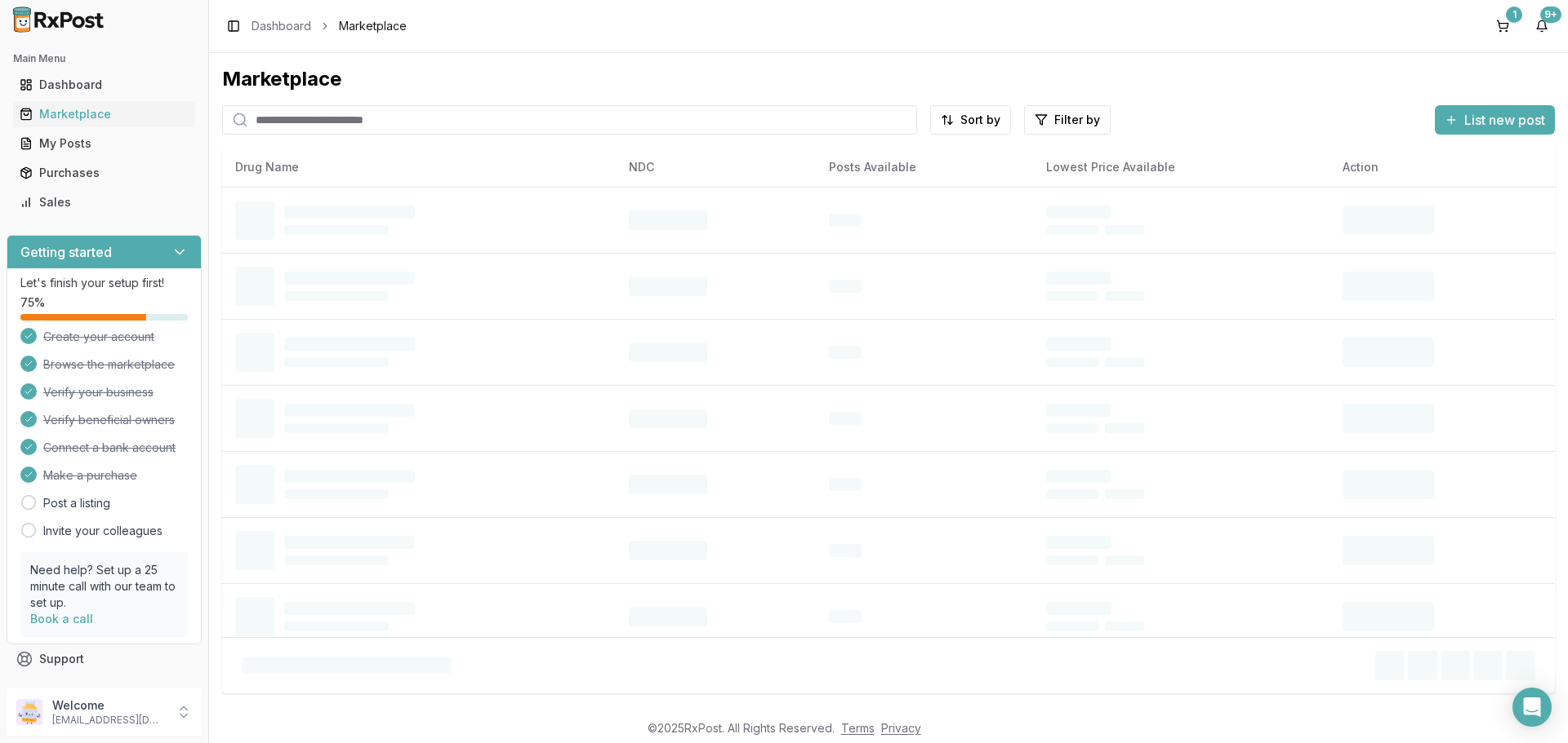
click at [482, 115] on input "search" at bounding box center [570, 119] width 695 height 30
type input "*******"
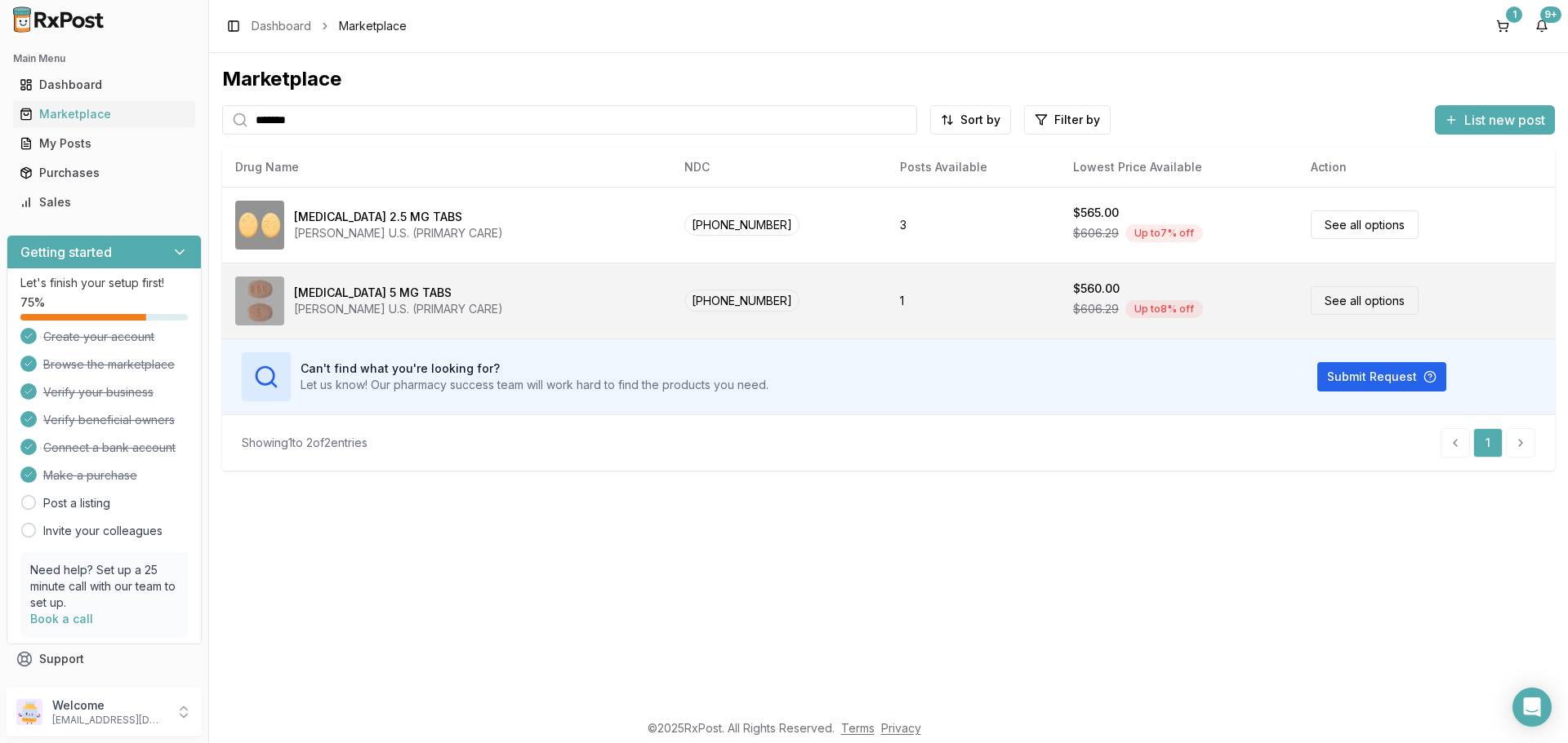
click at [1347, 301] on link "See all options" at bounding box center [1364, 300] width 108 height 29
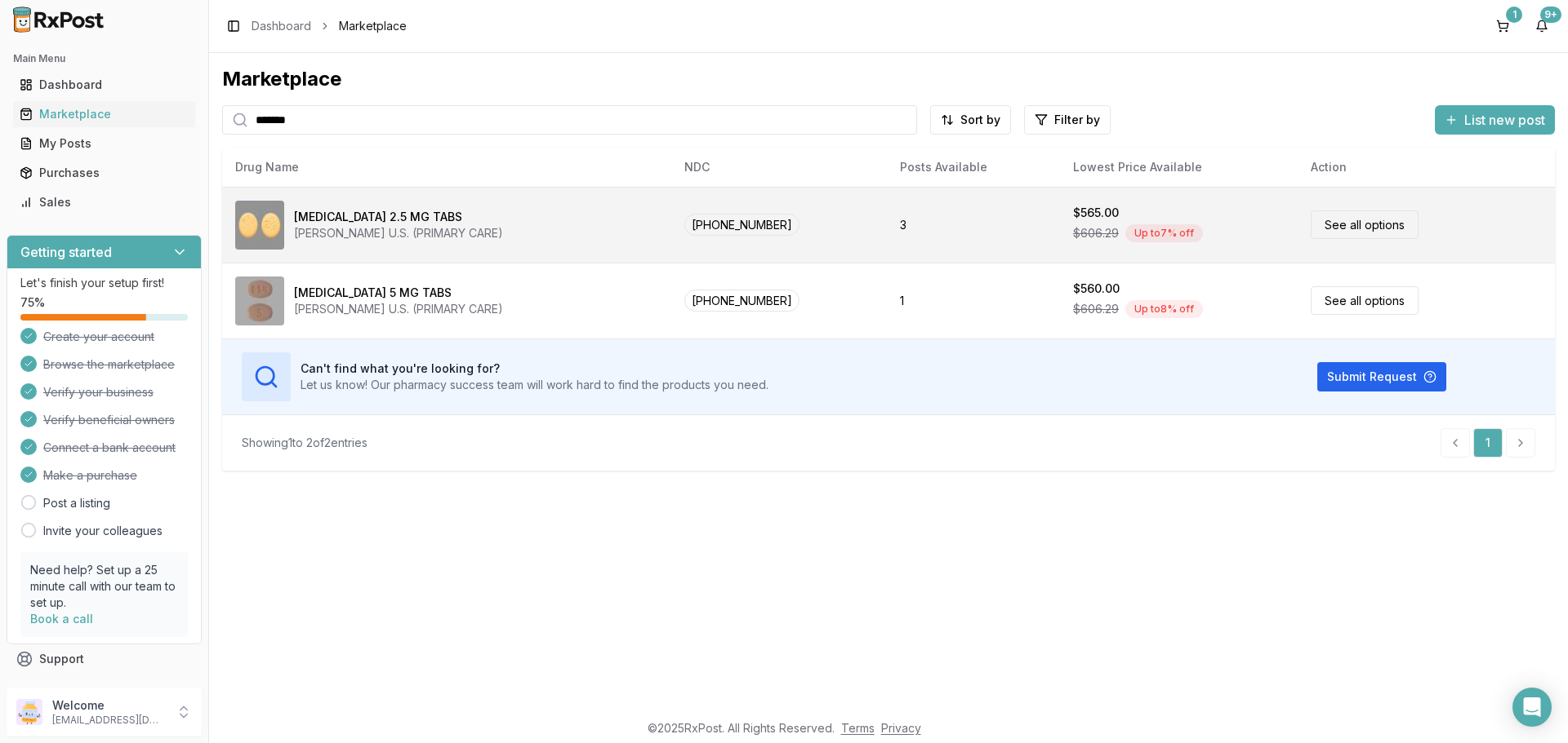
click at [1337, 222] on link "See all options" at bounding box center [1364, 225] width 108 height 29
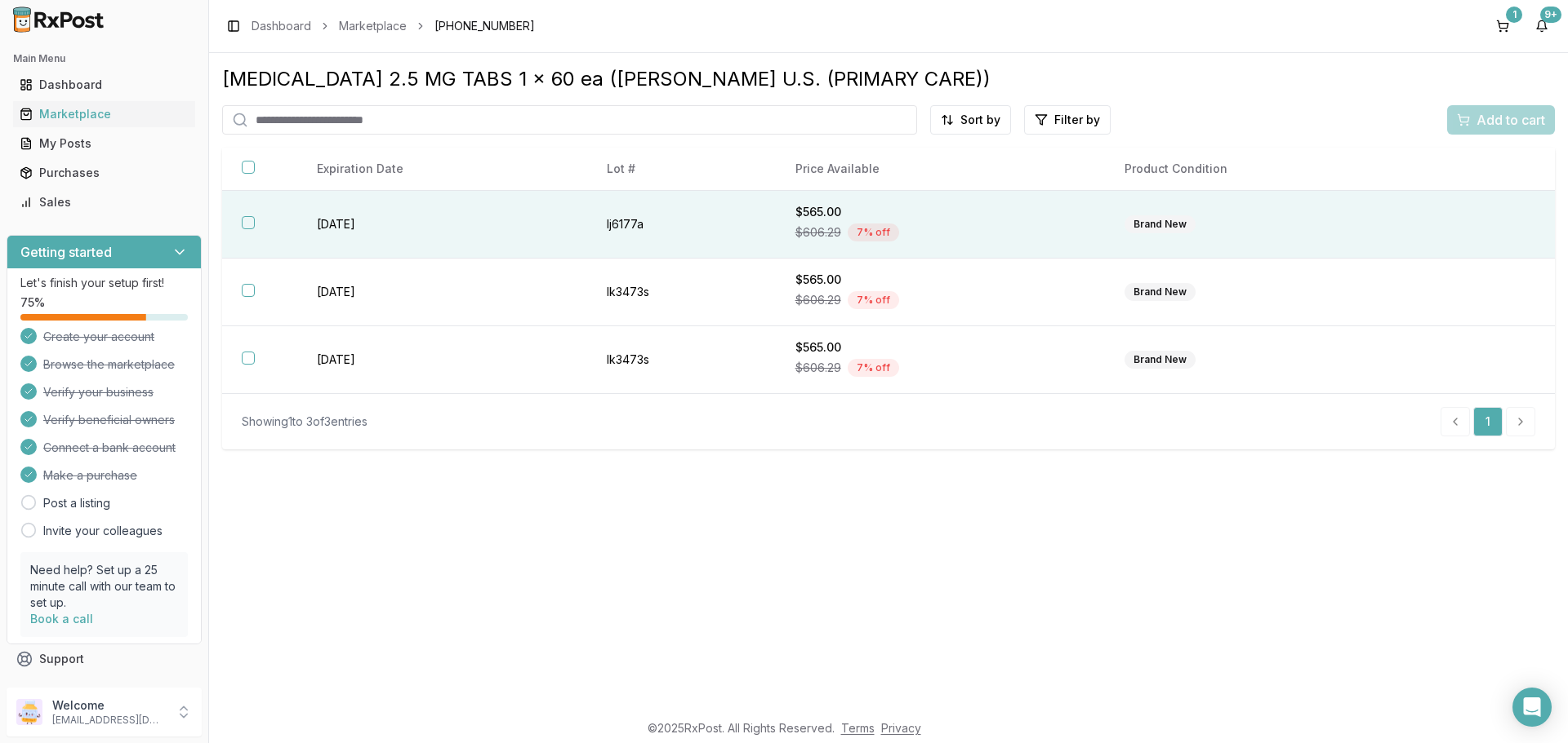
click at [243, 220] on button "button" at bounding box center [248, 223] width 13 height 13
click at [1496, 119] on span "Add to cart" at bounding box center [1511, 120] width 69 height 20
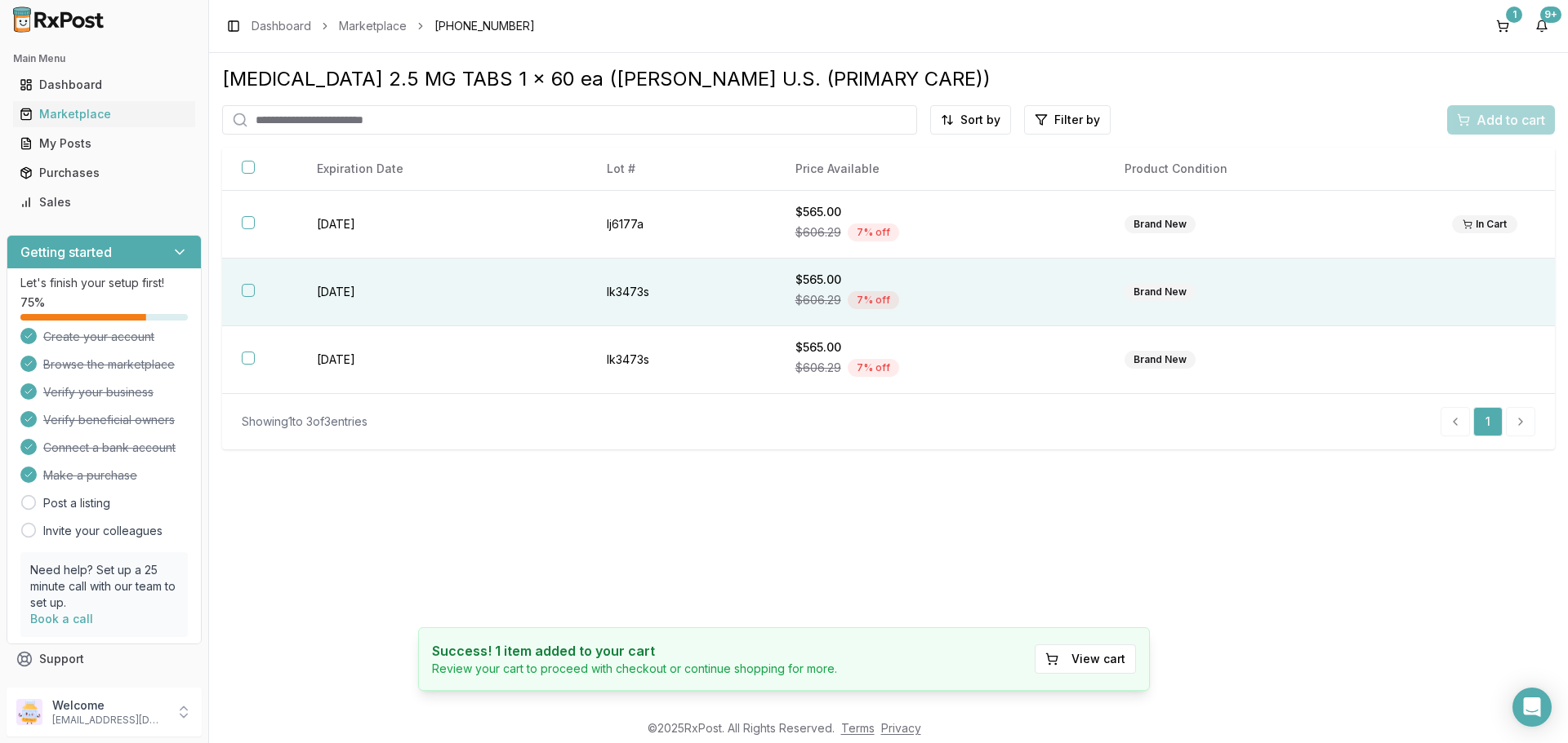
click at [248, 286] on button "button" at bounding box center [248, 291] width 13 height 13
click at [1474, 109] on button "Add to cart" at bounding box center [1500, 119] width 108 height 30
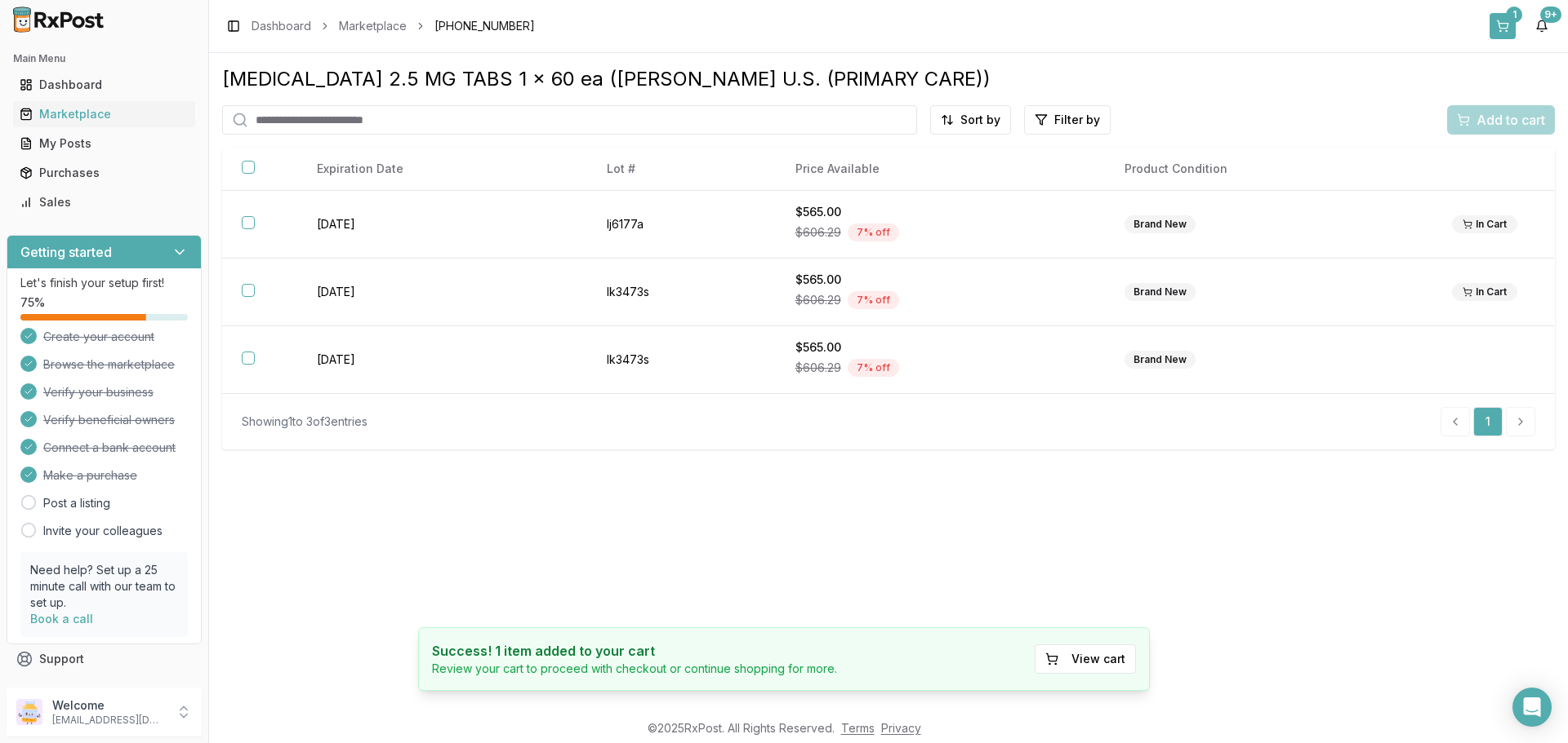
click at [1502, 26] on button "1" at bounding box center [1502, 26] width 26 height 26
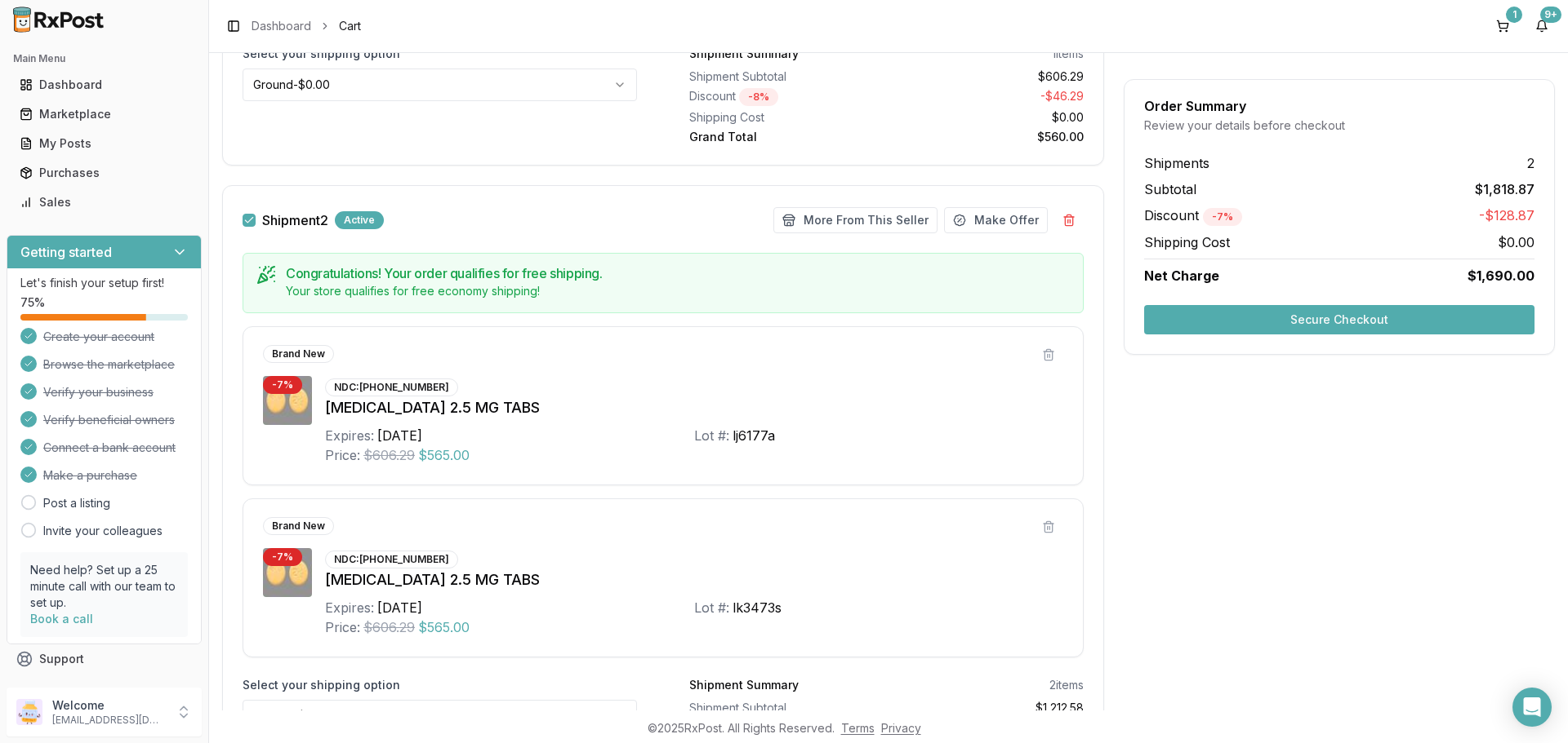
scroll to position [571, 0]
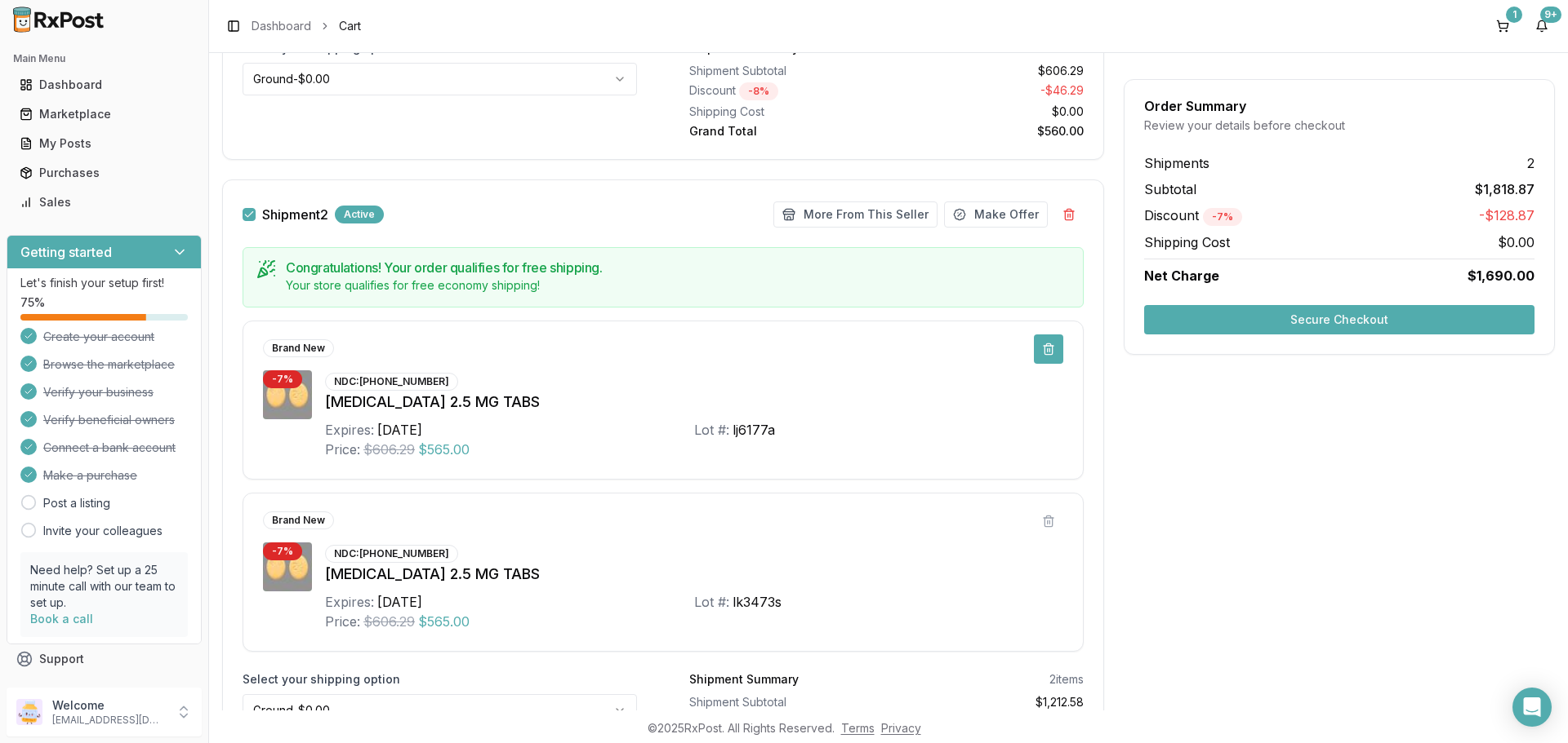
click at [1049, 347] on button at bounding box center [1048, 349] width 30 height 30
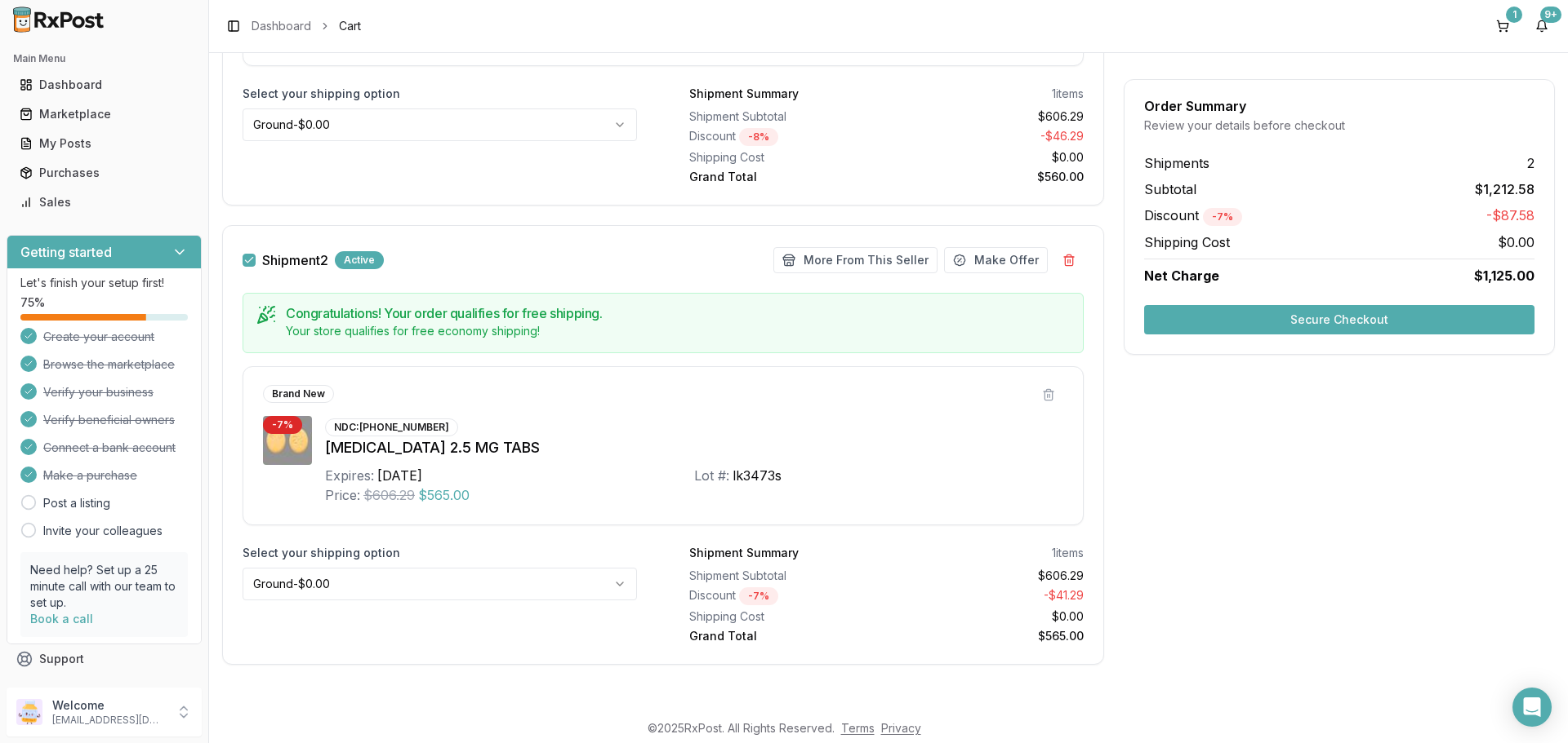
click at [1311, 320] on button "Secure Checkout" at bounding box center [1339, 320] width 390 height 30
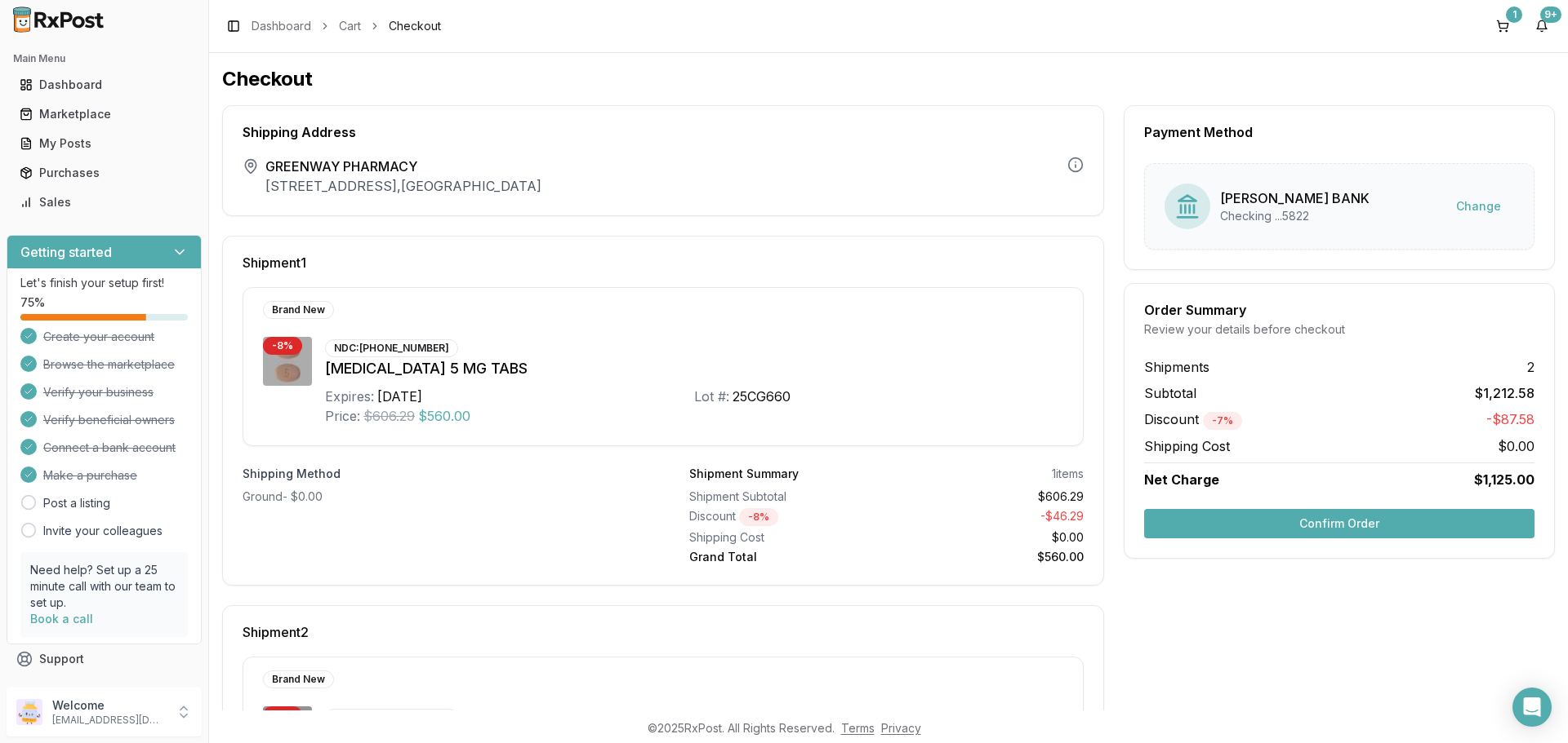
scroll to position [245, 0]
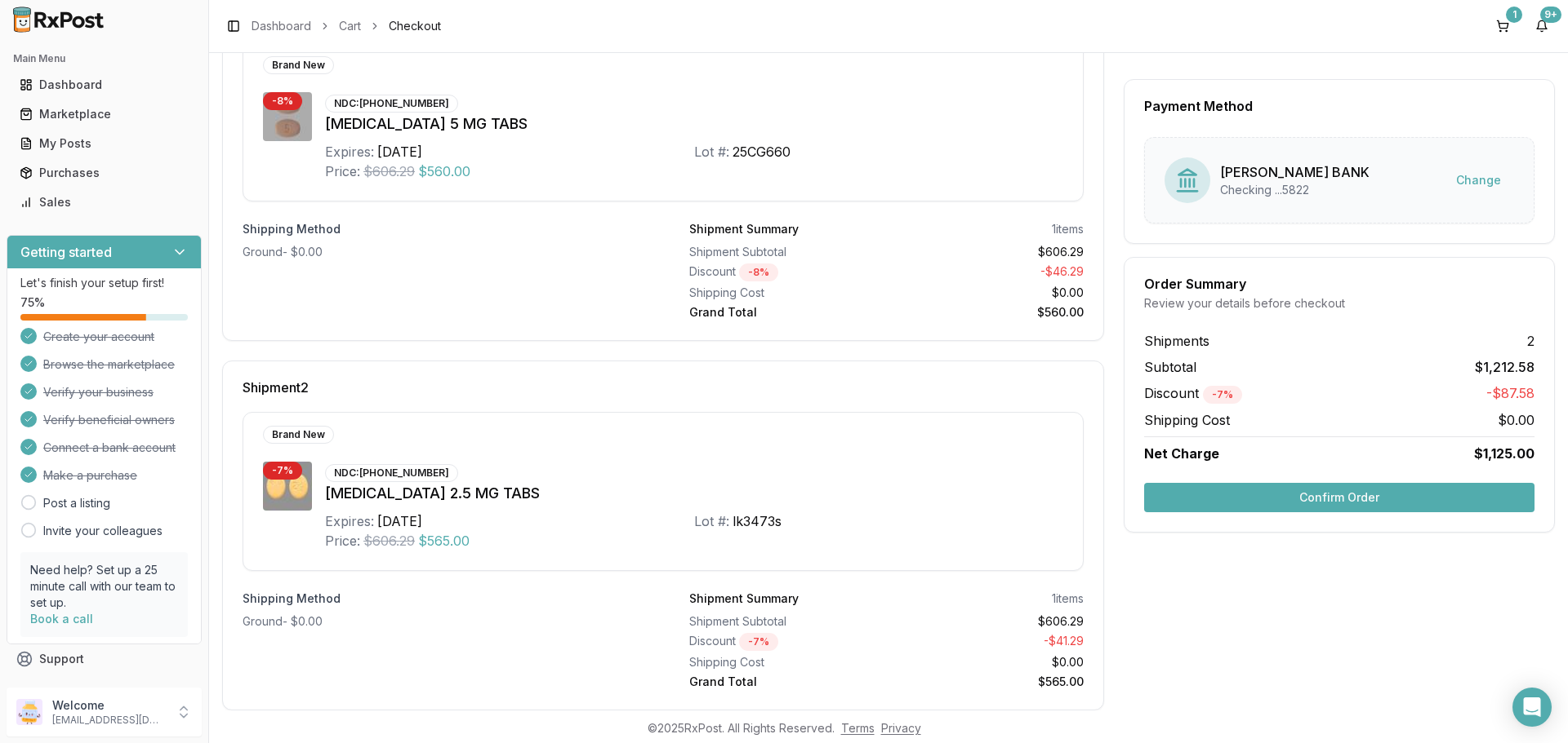
click at [1286, 498] on button "Confirm Order" at bounding box center [1339, 498] width 390 height 30
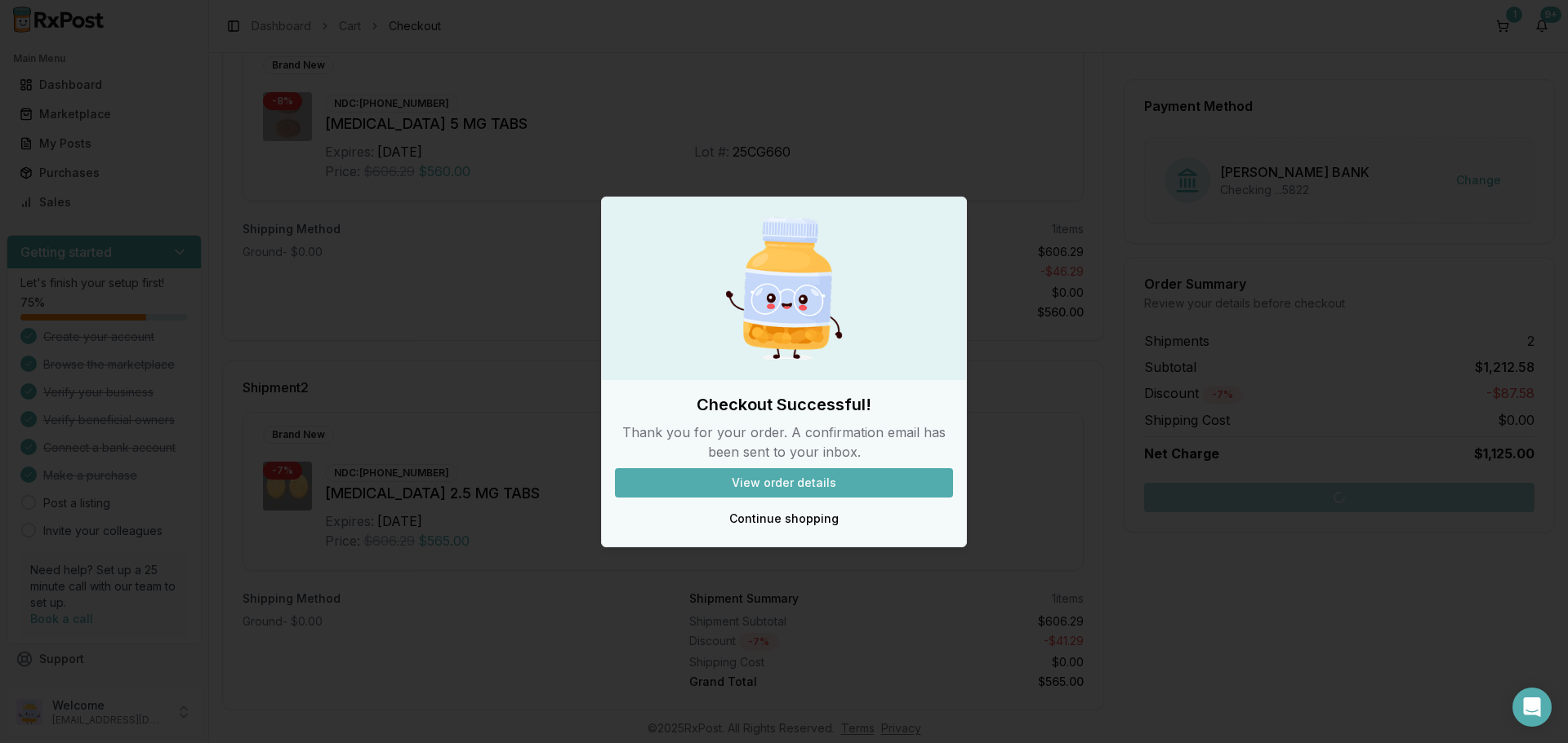
click at [770, 193] on div at bounding box center [784, 371] width 1568 height 743
click at [802, 139] on div at bounding box center [784, 371] width 1568 height 743
click at [767, 480] on button "View order details" at bounding box center [784, 483] width 338 height 30
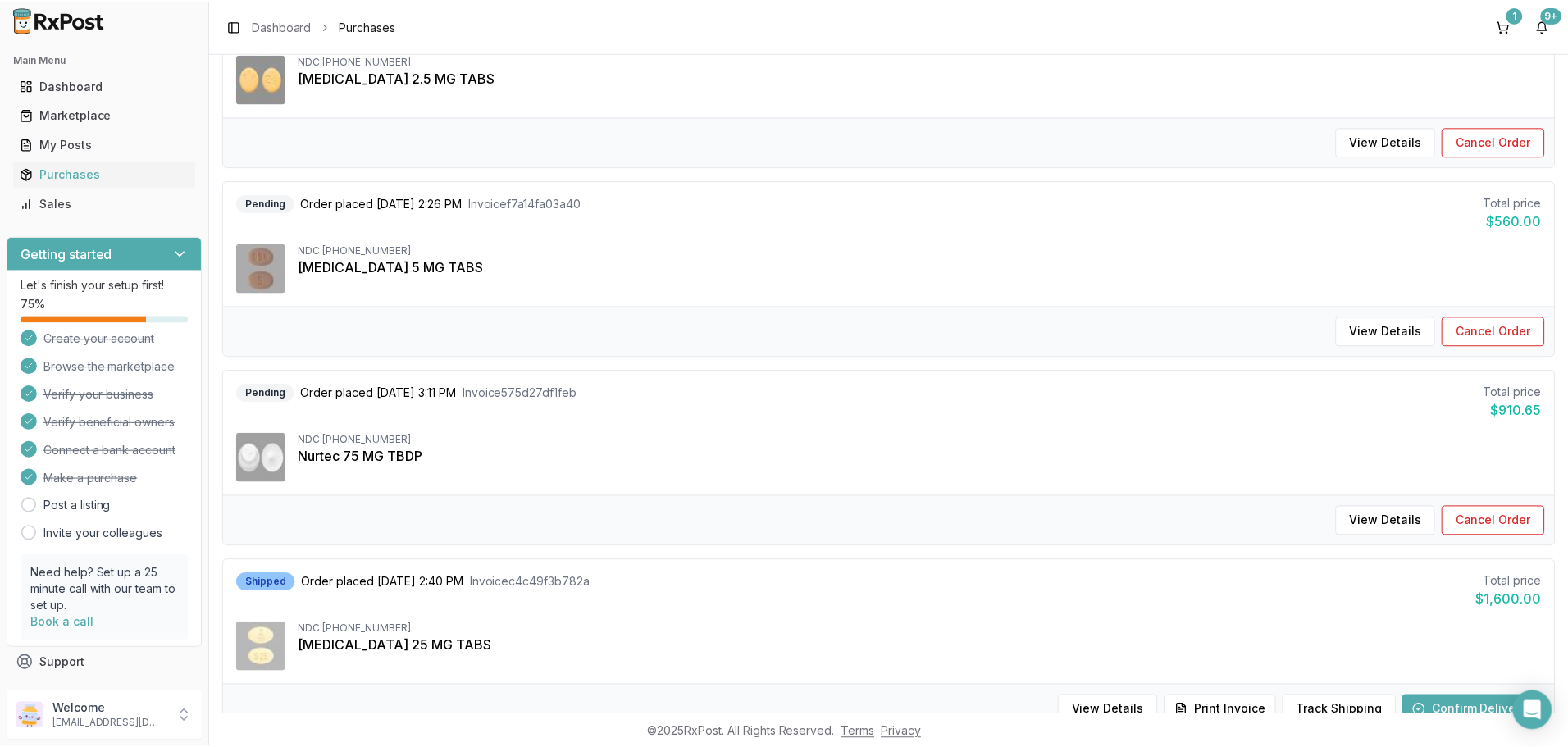
scroll to position [59, 0]
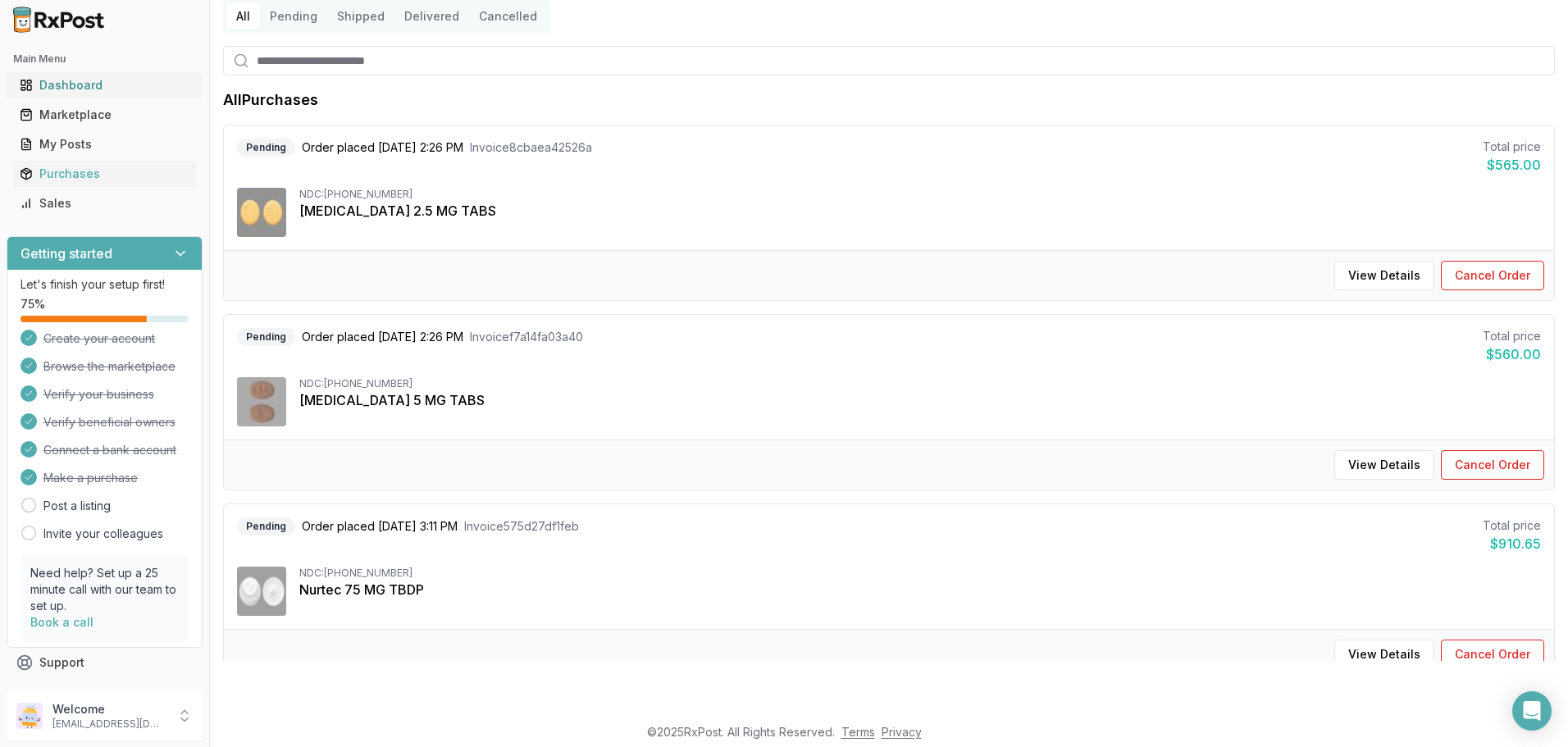
click at [61, 82] on div "Dashboard" at bounding box center [104, 84] width 170 height 16
